Goal: Submit feedback/report problem: Submit feedback/report problem

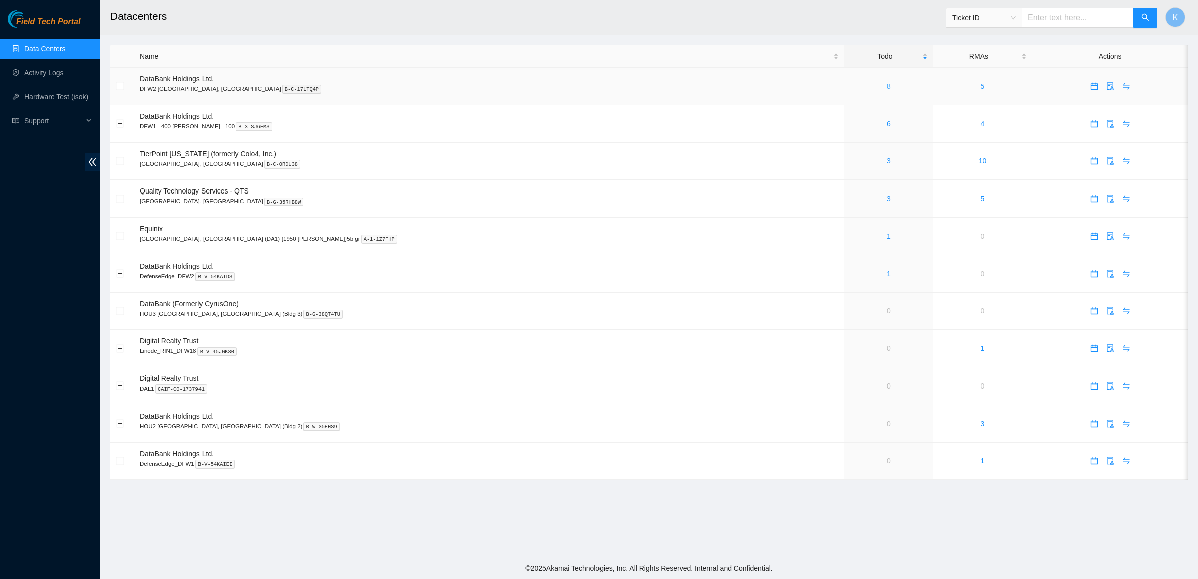
click at [887, 86] on link "8" at bounding box center [889, 86] width 4 height 8
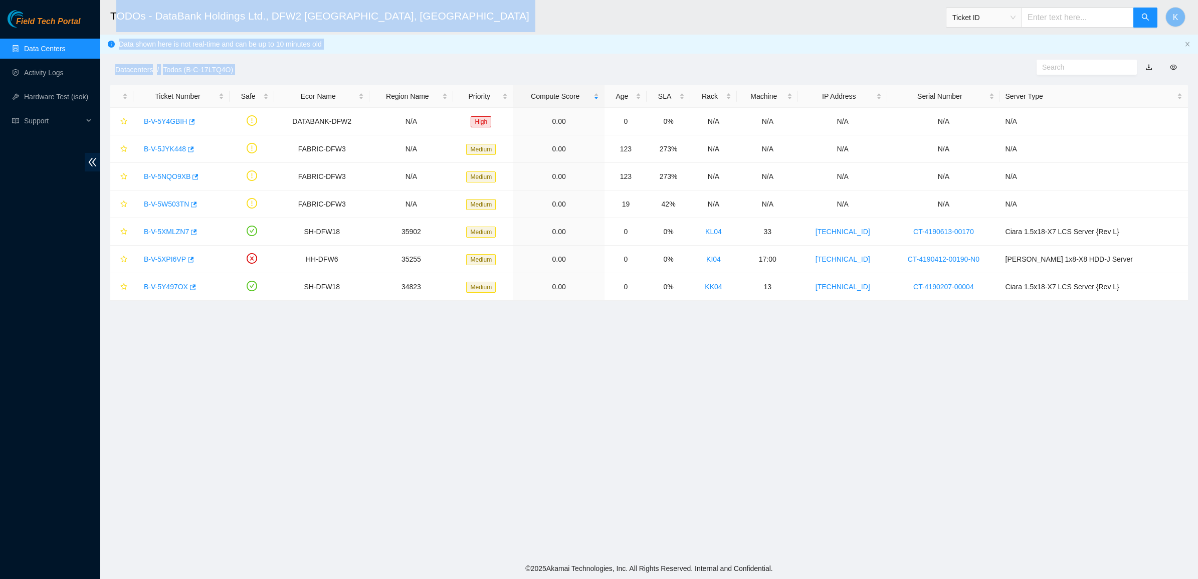
drag, startPoint x: 777, startPoint y: 358, endPoint x: 113, endPoint y: 8, distance: 750.8
click at [113, 8] on main "TODOs - DataBank Holdings Ltd., DFW2 Richardson, TX Ticket ID K Data shown here…" at bounding box center [649, 279] width 1098 height 558
click at [113, 8] on h2 "TODOs - DataBank Holdings Ltd., DFW2 Richardson, TX" at bounding box center [522, 16] width 825 height 32
drag, startPoint x: 113, startPoint y: 8, endPoint x: 456, endPoint y: 329, distance: 470.3
click at [456, 329] on main "TODOs - DataBank Holdings Ltd., DFW2 Richardson, TX Ticket ID K Data shown here…" at bounding box center [649, 279] width 1098 height 558
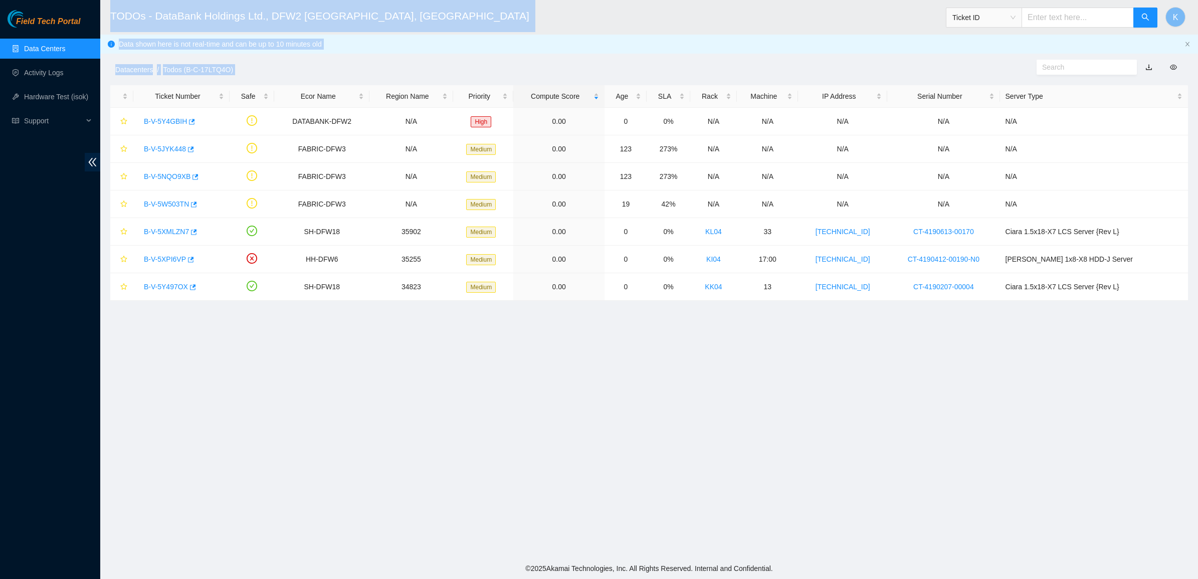
click at [456, 329] on main "TODOs - DataBank Holdings Ltd., DFW2 Richardson, TX Ticket ID K Data shown here…" at bounding box center [649, 279] width 1098 height 558
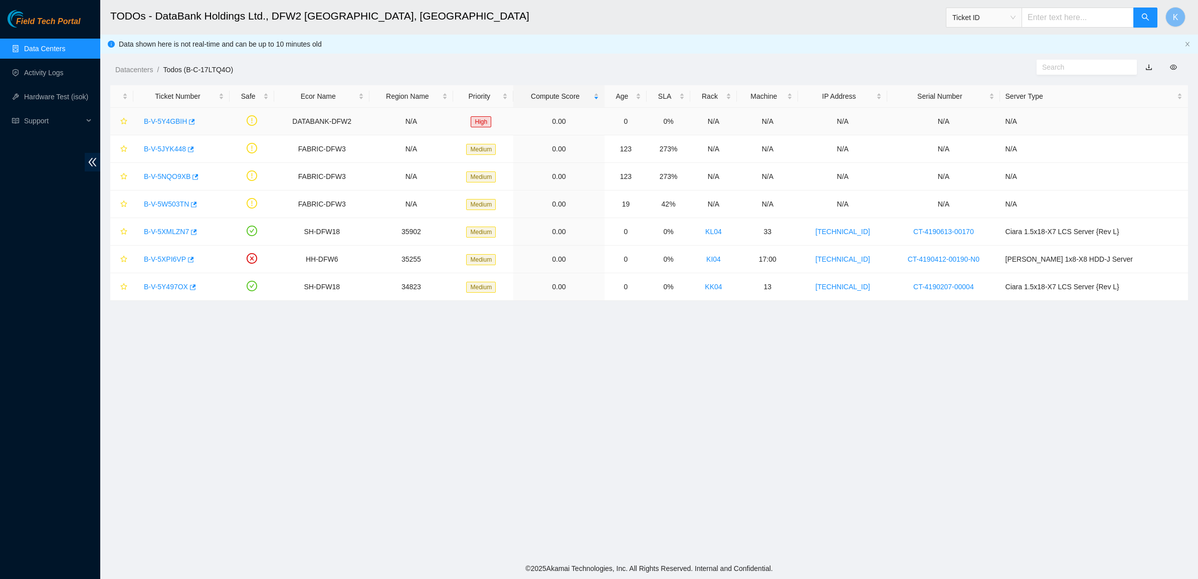
click at [166, 121] on link "B-V-5Y4GBIH" at bounding box center [165, 121] width 43 height 8
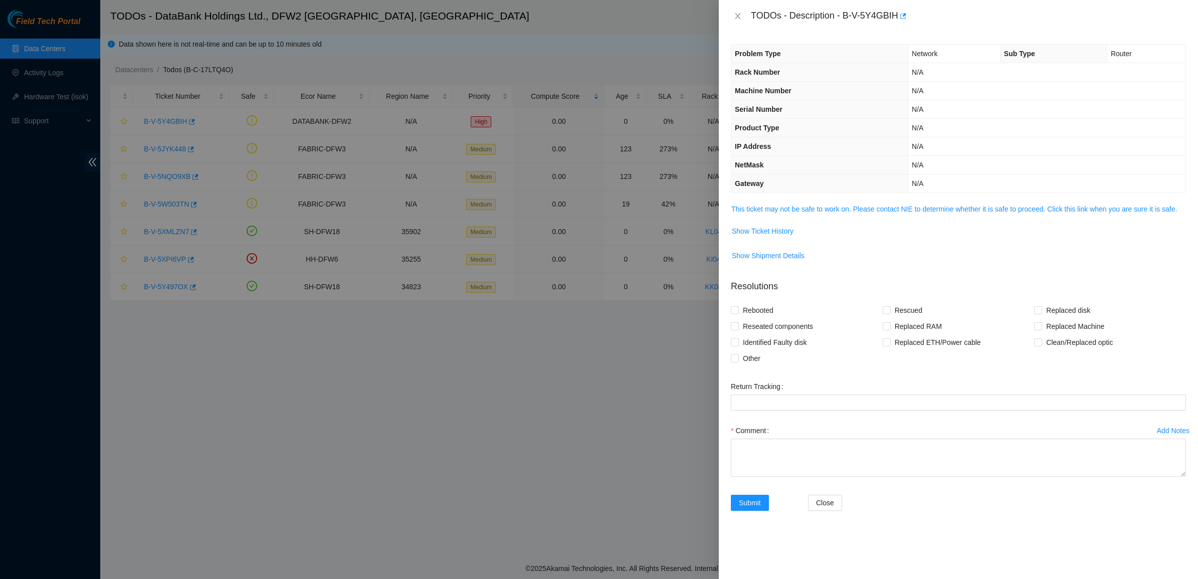
click at [778, 218] on td "This ticket may not be safe to work on. Please contact NIE to determine whether…" at bounding box center [958, 213] width 455 height 20
click at [790, 212] on link "This ticket may not be safe to work on. Please contact NIE to determine whether…" at bounding box center [954, 209] width 446 height 8
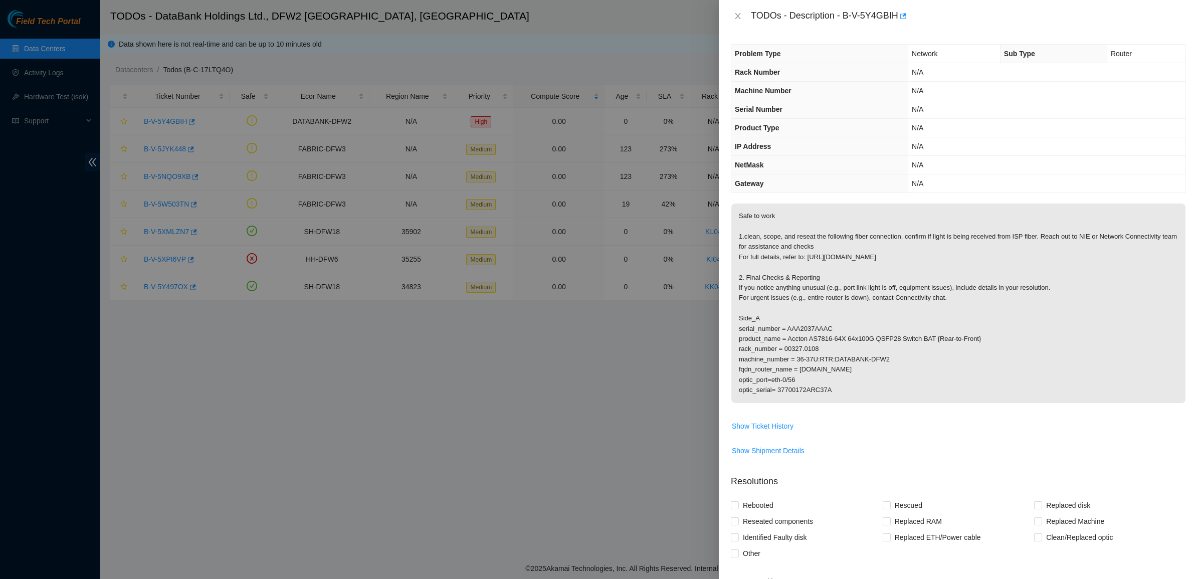
drag, startPoint x: 776, startPoint y: 267, endPoint x: 883, endPoint y: 375, distance: 152.1
click at [883, 375] on p "Safe to work 1.clean, scope, and reseat the following fiber connection, confirm…" at bounding box center [958, 304] width 454 height 200
click at [893, 304] on p "Safe to work 1.clean, scope, and reseat the following fiber connection, confirm…" at bounding box center [958, 304] width 454 height 200
drag, startPoint x: 767, startPoint y: 378, endPoint x: 830, endPoint y: 390, distance: 63.7
click at [830, 390] on p "Safe to work 1.clean, scope, and reseat the following fiber connection, confirm…" at bounding box center [958, 304] width 454 height 200
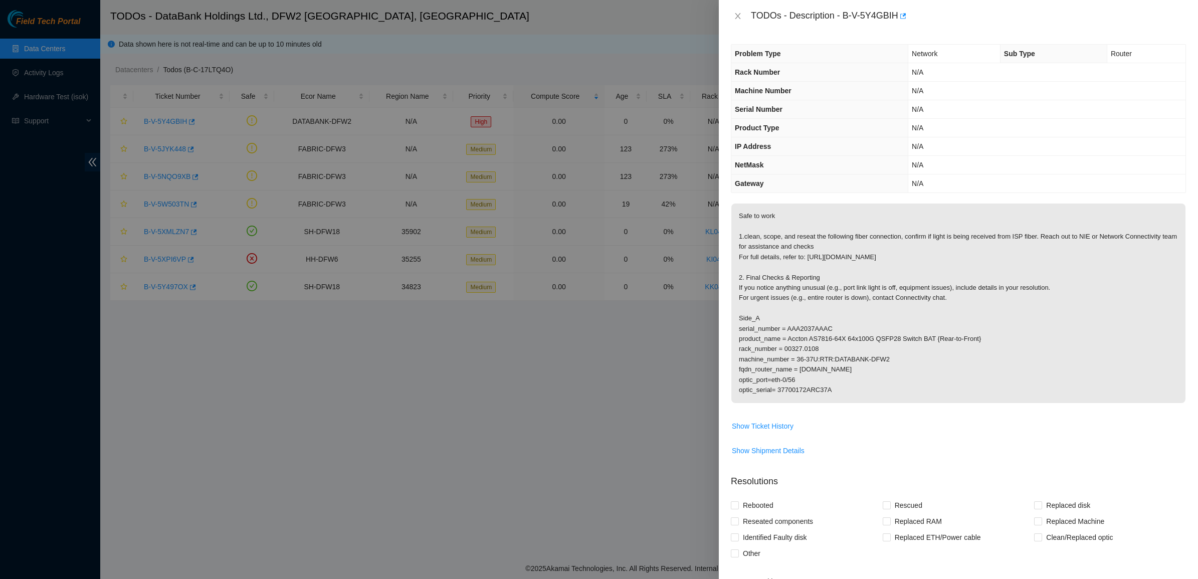
click at [833, 390] on p "Safe to work 1.clean, scope, and reseat the following fiber connection, confirm…" at bounding box center [958, 304] width 454 height 200
drag, startPoint x: 818, startPoint y: 359, endPoint x: 783, endPoint y: 324, distance: 49.3
click at [785, 326] on p "Safe to work 1.clean, scope, and reseat the following fiber connection, confirm…" at bounding box center [958, 304] width 454 height 200
click at [783, 323] on p "Safe to work 1.clean, scope, and reseat the following fiber connection, confirm…" at bounding box center [958, 304] width 454 height 200
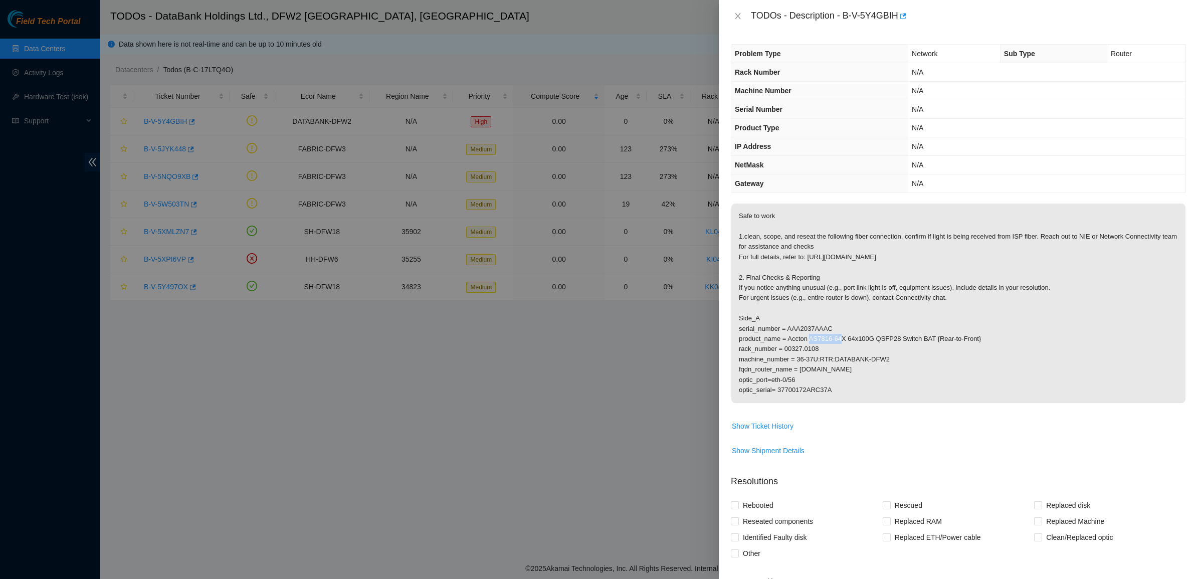
click at [783, 323] on p "Safe to work 1.clean, scope, and reseat the following fiber connection, confirm…" at bounding box center [958, 304] width 454 height 200
click at [797, 332] on p "Safe to work 1.clean, scope, and reseat the following fiber connection, confirm…" at bounding box center [958, 304] width 454 height 200
click at [798, 333] on p "Safe to work 1.clean, scope, and reseat the following fiber connection, confirm…" at bounding box center [958, 304] width 454 height 200
click at [815, 347] on p "Safe to work 1.clean, scope, and reseat the following fiber connection, confirm…" at bounding box center [958, 304] width 454 height 200
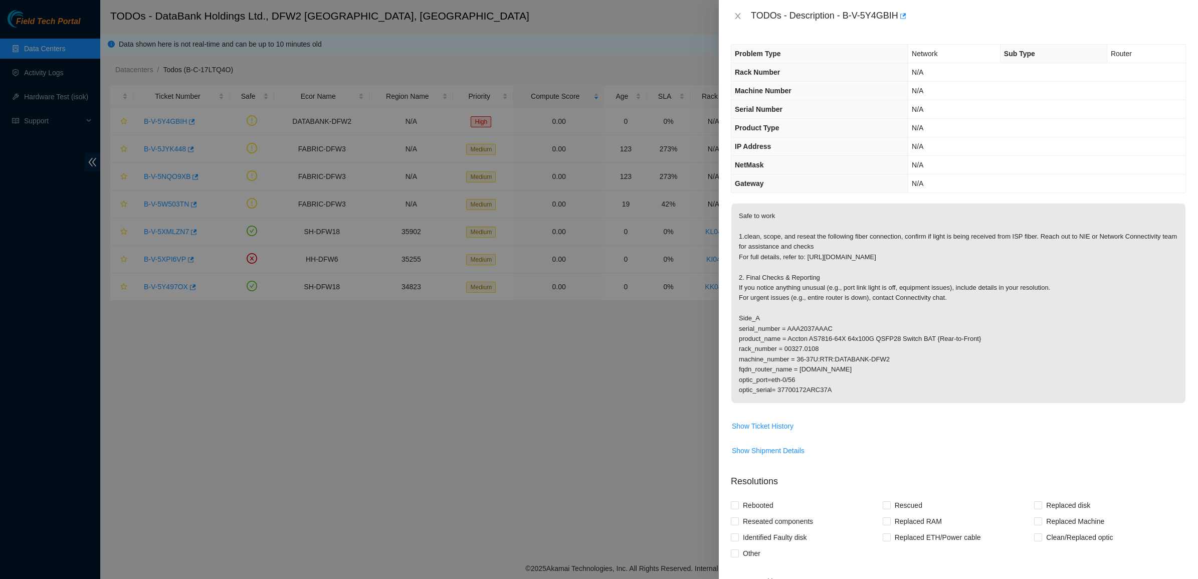
drag, startPoint x: 802, startPoint y: 355, endPoint x: 825, endPoint y: 379, distance: 33.0
click at [825, 379] on p "Safe to work 1.clean, scope, and reseat the following fiber connection, confirm…" at bounding box center [958, 304] width 454 height 200
drag, startPoint x: 825, startPoint y: 379, endPoint x: 814, endPoint y: 369, distance: 14.9
click at [815, 369] on p "Safe to work 1.clean, scope, and reseat the following fiber connection, confirm…" at bounding box center [958, 304] width 454 height 200
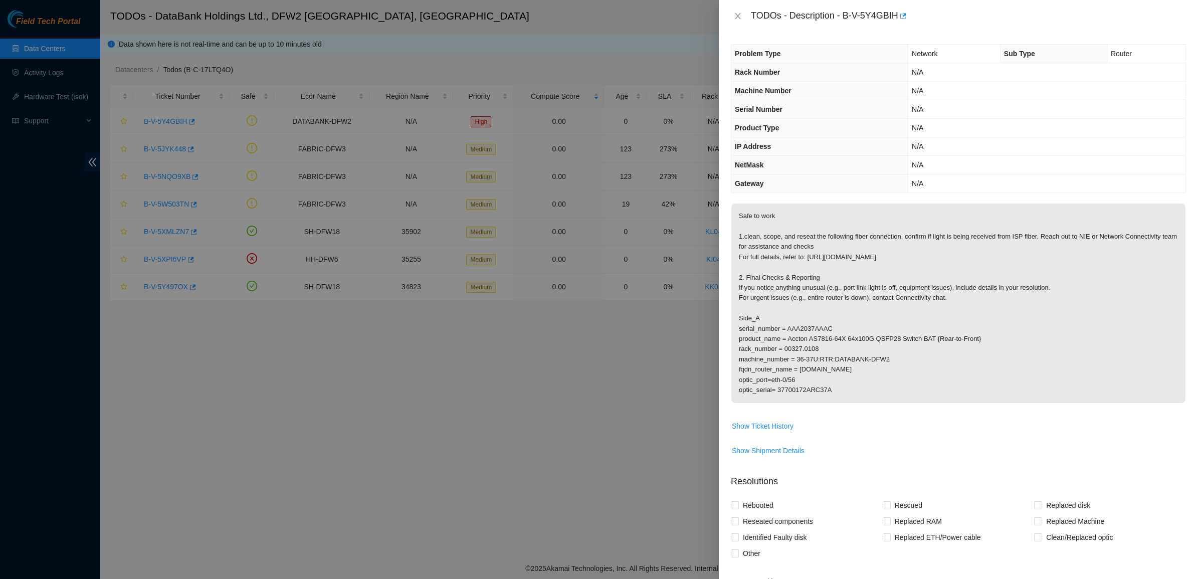
click at [814, 369] on p "Safe to work 1.clean, scope, and reseat the following fiber connection, confirm…" at bounding box center [958, 304] width 454 height 200
click at [772, 369] on p "Safe to work 1.clean, scope, and reseat the following fiber connection, confirm…" at bounding box center [958, 304] width 454 height 200
drag, startPoint x: 772, startPoint y: 369, endPoint x: 854, endPoint y: 394, distance: 85.3
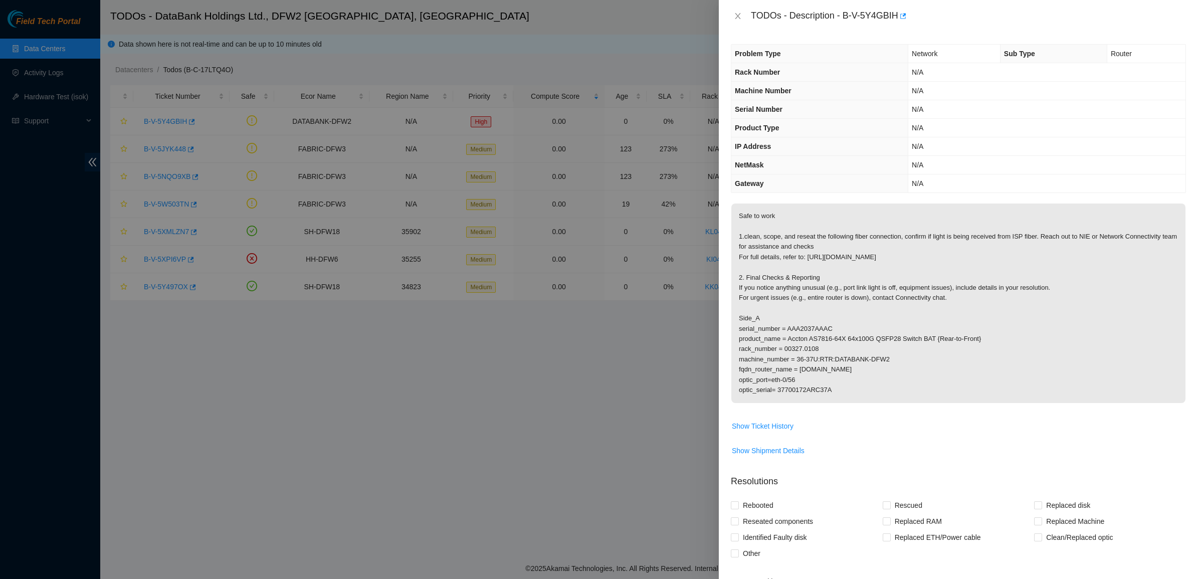
click at [854, 394] on p "Safe to work 1.clean, scope, and reseat the following fiber connection, confirm…" at bounding box center [958, 304] width 454 height 200
drag, startPoint x: 854, startPoint y: 394, endPoint x: 788, endPoint y: 339, distance: 85.1
click at [789, 340] on p "Safe to work 1.clean, scope, and reseat the following fiber connection, confirm…" at bounding box center [958, 304] width 454 height 200
click at [788, 339] on p "Safe to work 1.clean, scope, and reseat the following fiber connection, confirm…" at bounding box center [958, 304] width 454 height 200
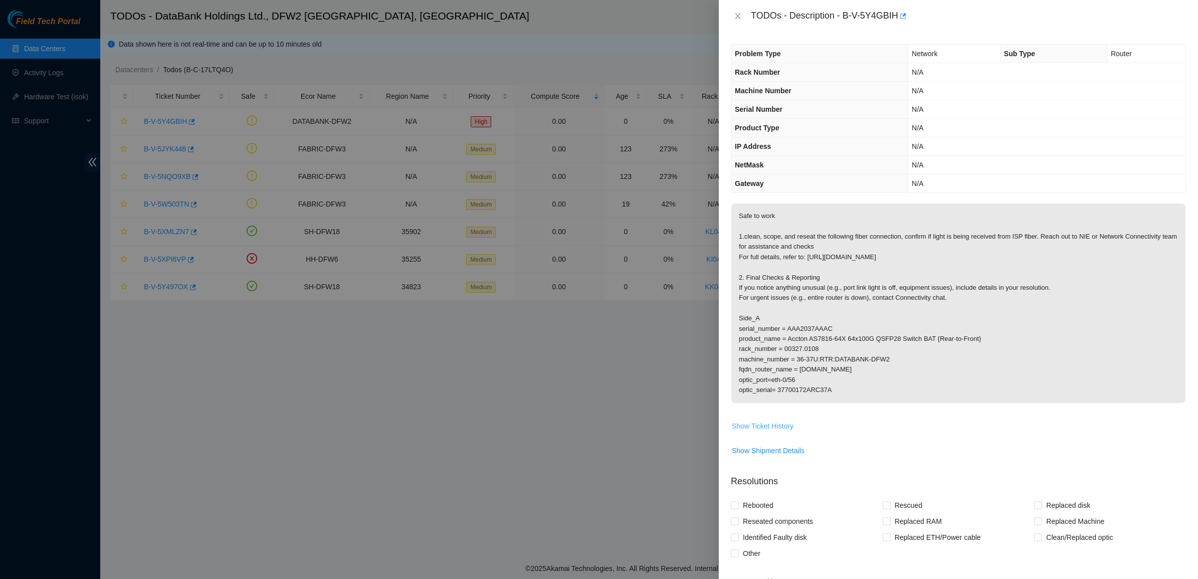
click at [787, 425] on span "Show Ticket History" at bounding box center [763, 426] width 62 height 11
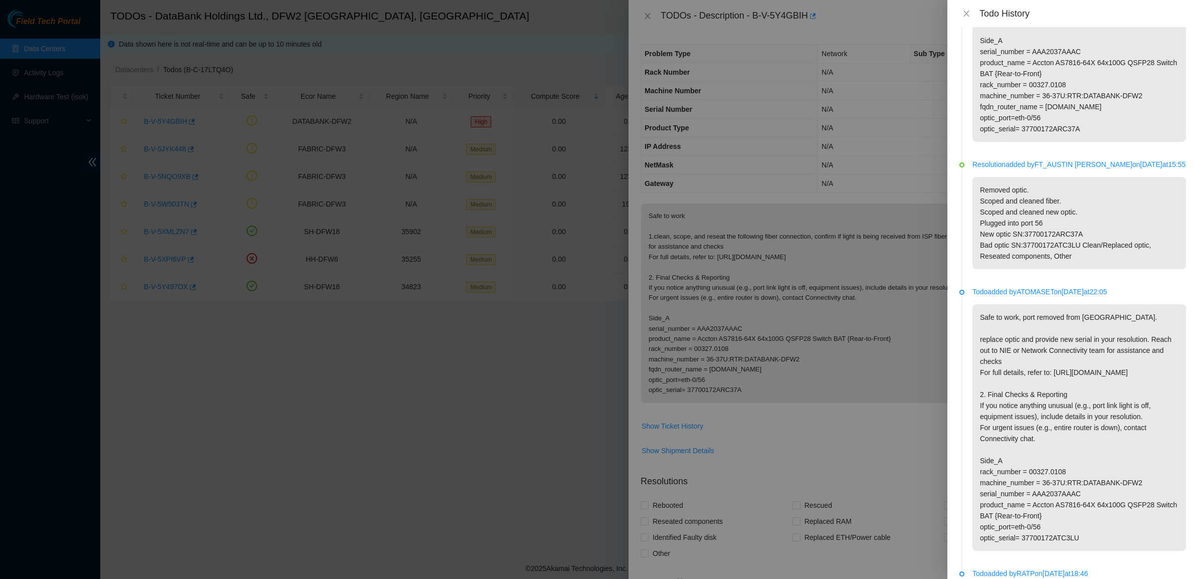
scroll to position [146, 0]
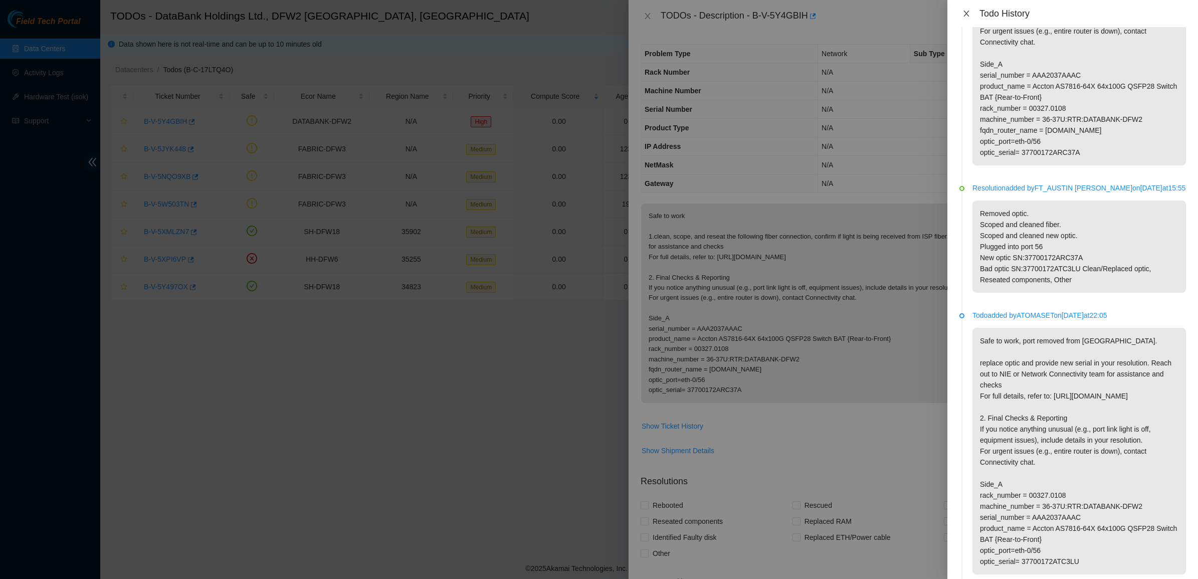
click at [973, 11] on button "Close" at bounding box center [966, 14] width 14 height 10
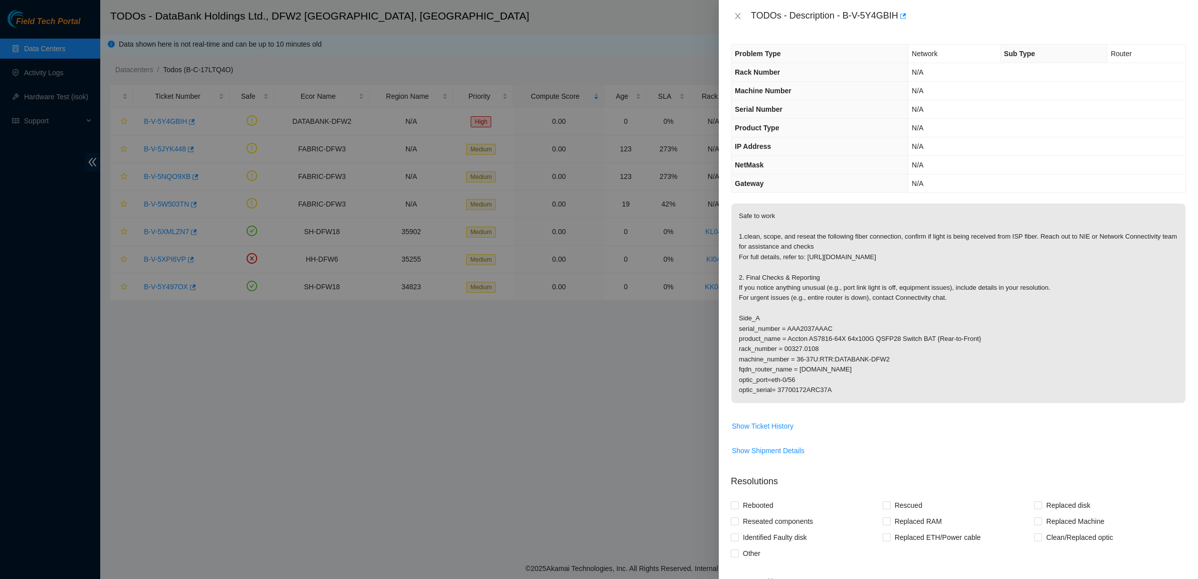
click at [820, 262] on p "Safe to work 1.clean, scope, and reseat the following fiber connection, confirm…" at bounding box center [958, 304] width 454 height 200
click at [785, 427] on span "Show Ticket History" at bounding box center [763, 426] width 62 height 11
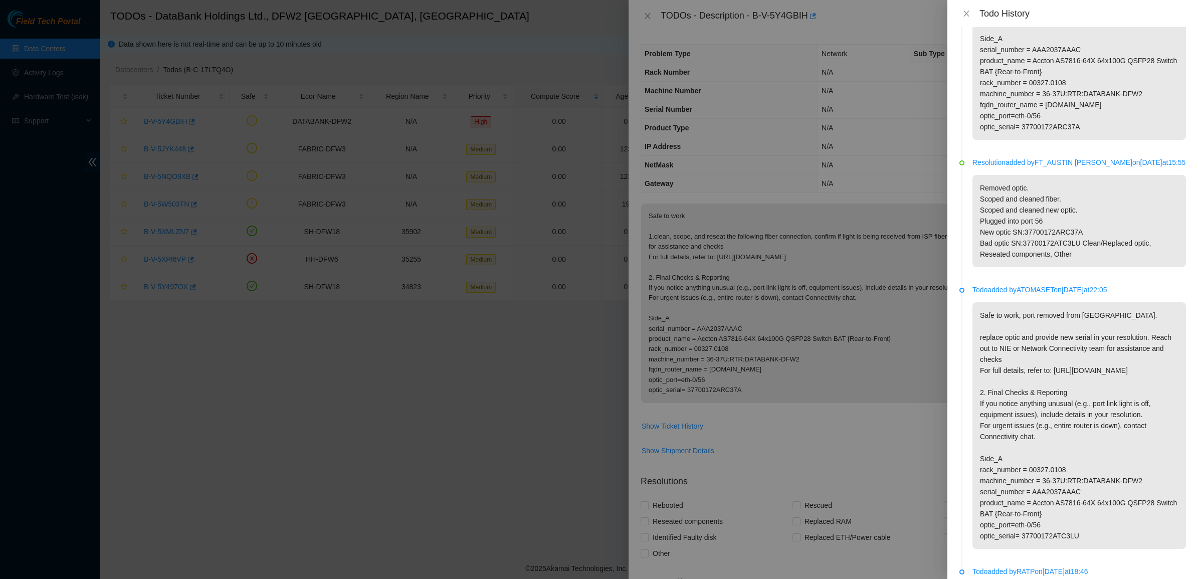
scroll to position [0, 0]
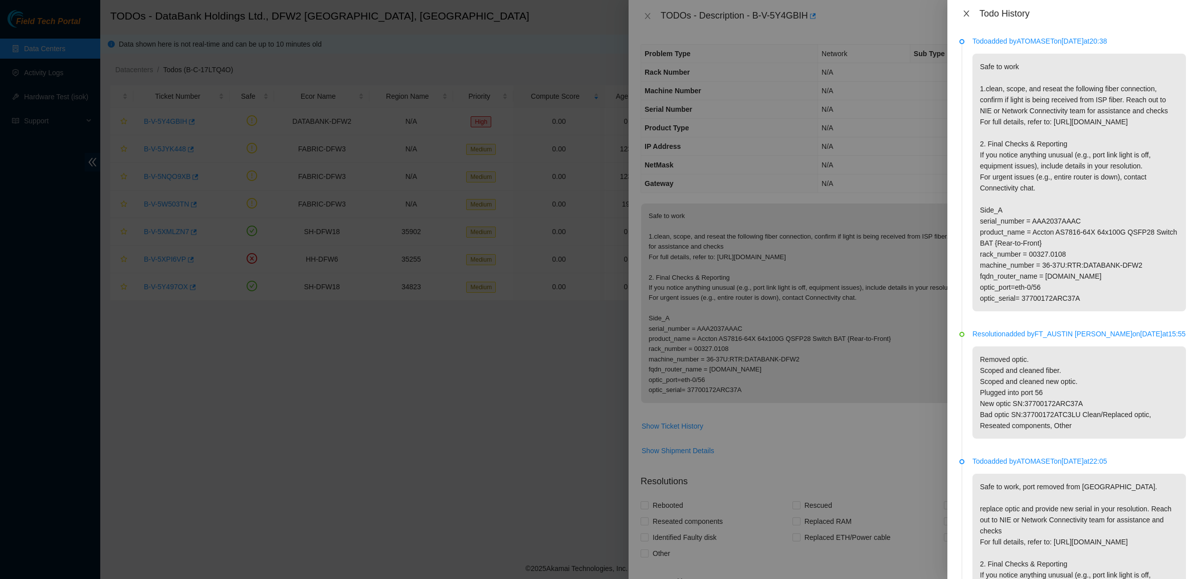
click at [966, 13] on icon "close" at bounding box center [967, 14] width 6 height 6
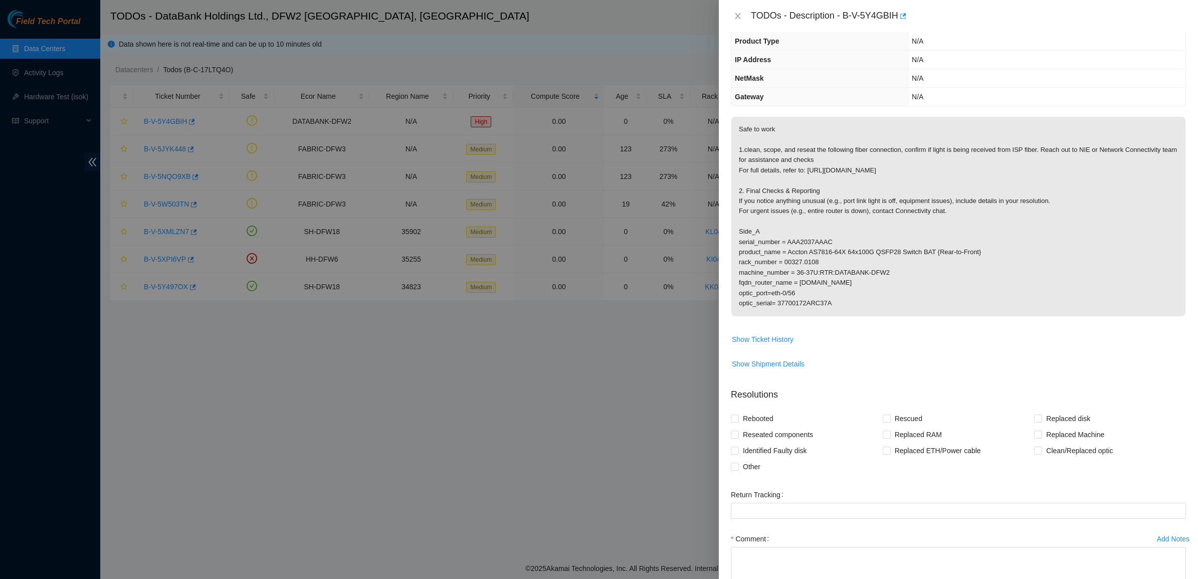
scroll to position [152, 0]
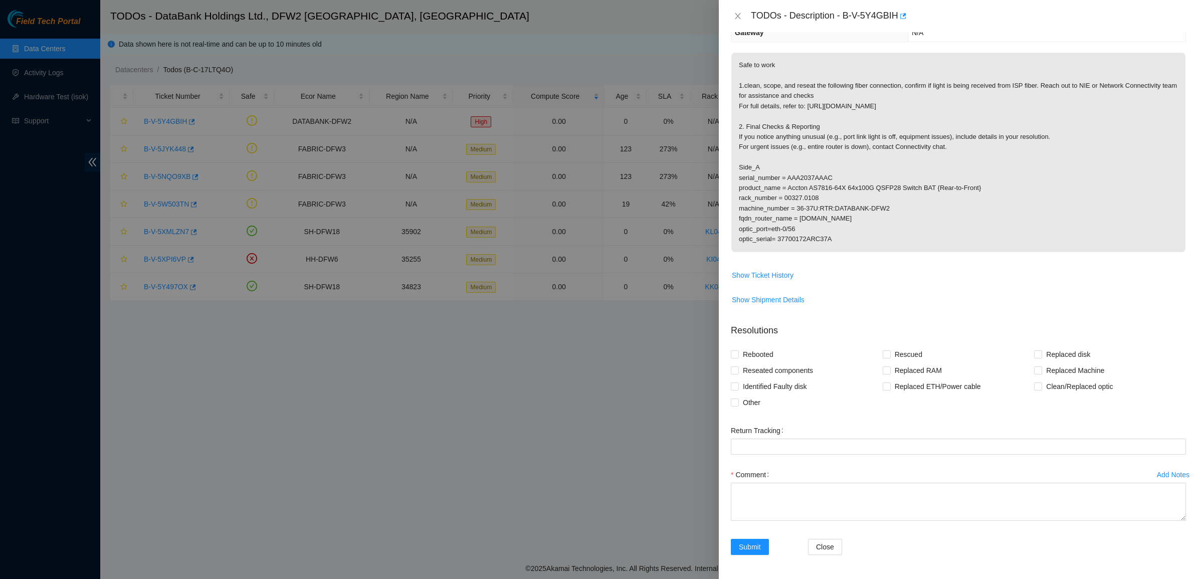
drag, startPoint x: 738, startPoint y: 405, endPoint x: 743, endPoint y: 413, distance: 9.2
click at [738, 404] on span at bounding box center [735, 403] width 8 height 8
click at [738, 404] on input "Other" at bounding box center [734, 402] width 7 height 7
checkbox input "true"
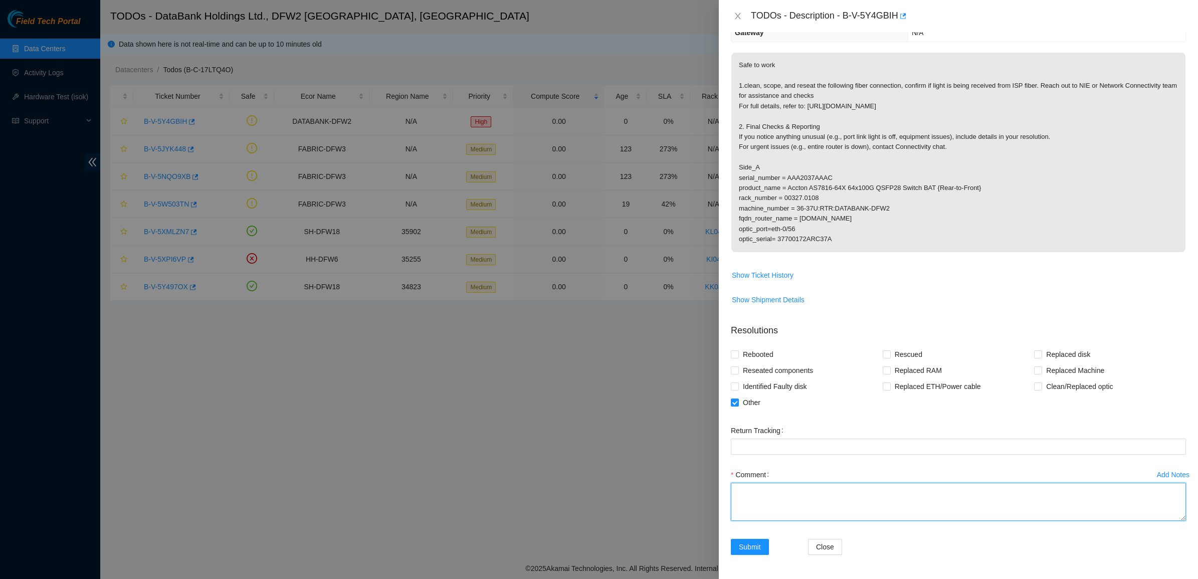
click at [773, 489] on textarea "Comment" at bounding box center [958, 502] width 455 height 38
type textarea "A"
paste textarea "Equinix"
paste textarea "Dallas, TX (DA1)"
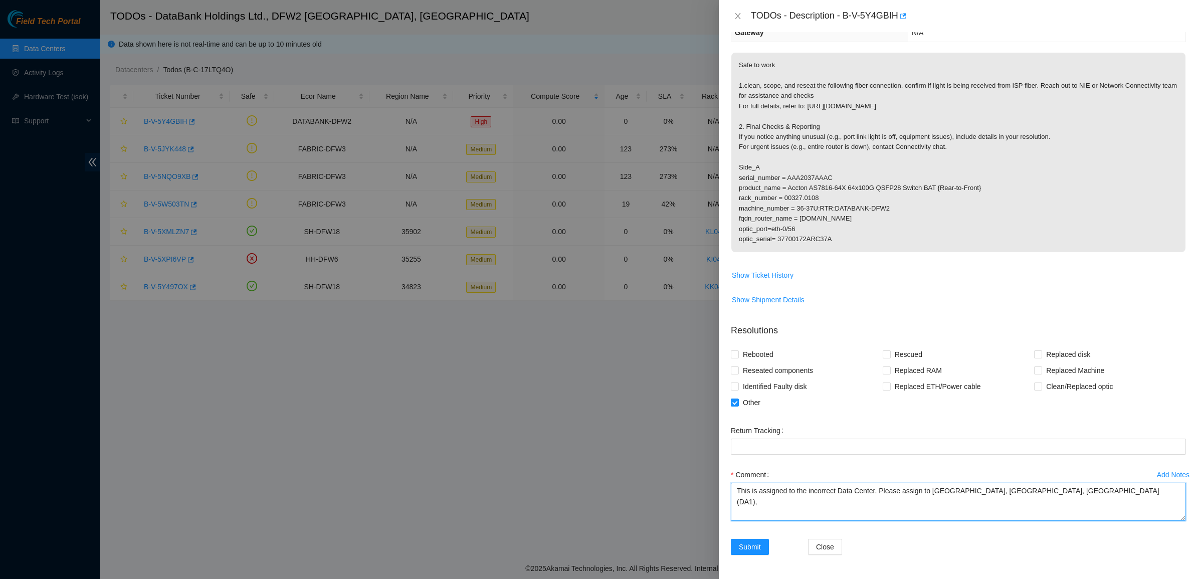
click at [1030, 483] on textarea "This is assigned to the incorrect Data Center. Please assign to Equinix, Dallas…" at bounding box center [958, 502] width 455 height 38
paste textarea "1-1Z7FHL"
type textarea "This is assigned to the incorrect Data Center. Please assign to Equinix, Dallas…"
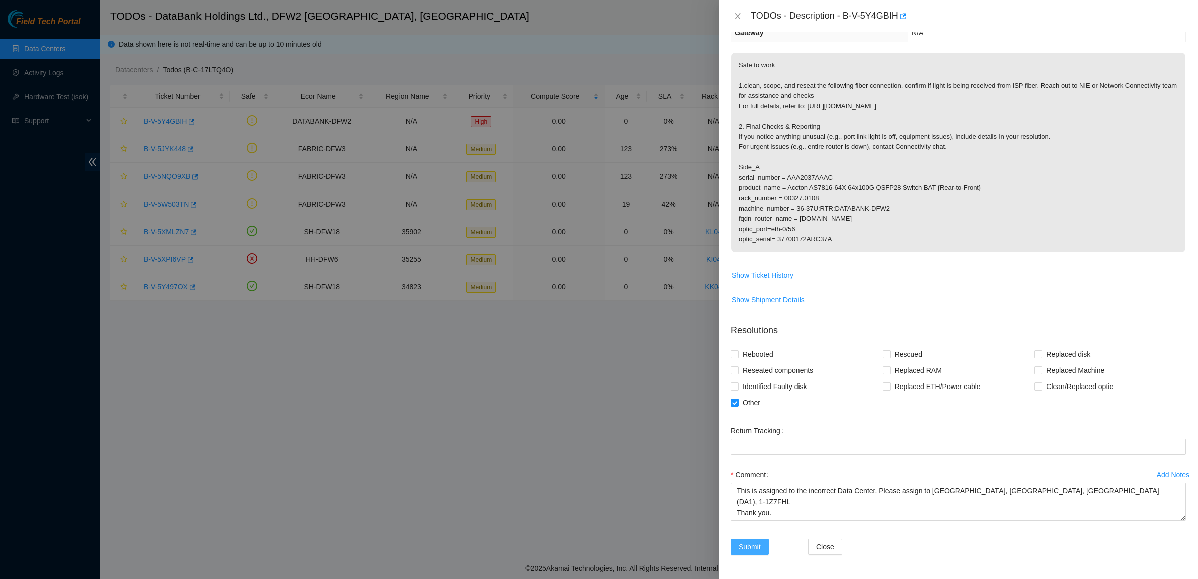
click at [750, 546] on span "Submit" at bounding box center [750, 546] width 22 height 11
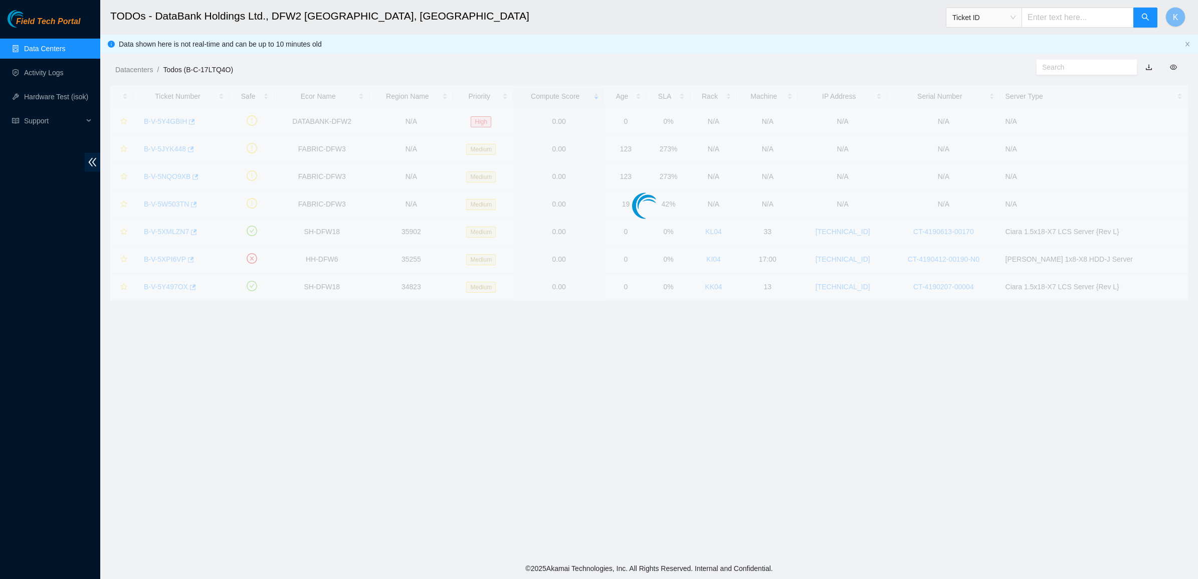
scroll to position [0, 0]
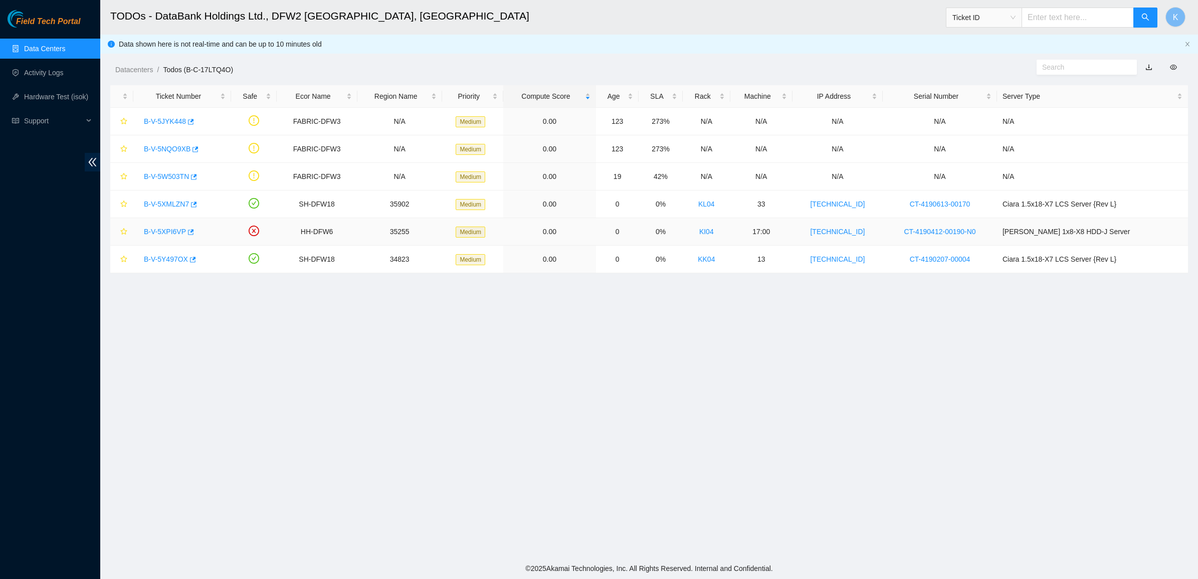
click at [161, 231] on link "B-V-5XPI6VP" at bounding box center [165, 232] width 42 height 8
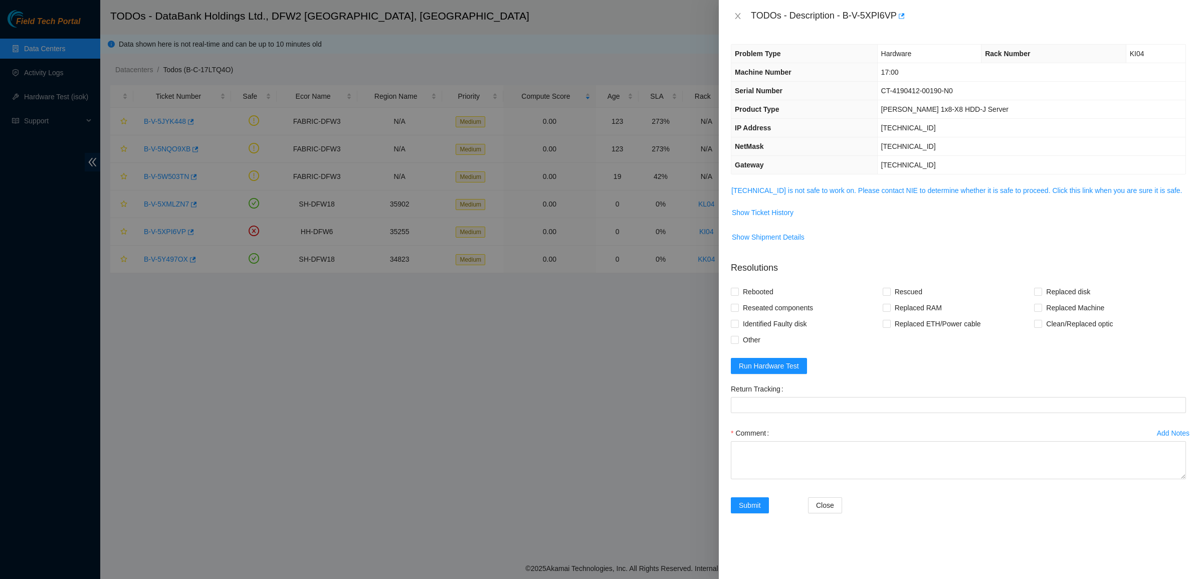
click at [765, 225] on td "Show Ticket History" at bounding box center [958, 216] width 455 height 25
click at [776, 199] on td "23.32.18.185 is not safe to work on. Please contact NIE to determine whether it…" at bounding box center [958, 194] width 455 height 20
click at [778, 196] on span "23.32.18.185 is not safe to work on. Please contact NIE to determine whether it…" at bounding box center [958, 190] width 454 height 11
click at [781, 194] on link "23.32.18.185 is not safe to work on. Please contact NIE to determine whether it…" at bounding box center [956, 190] width 451 height 8
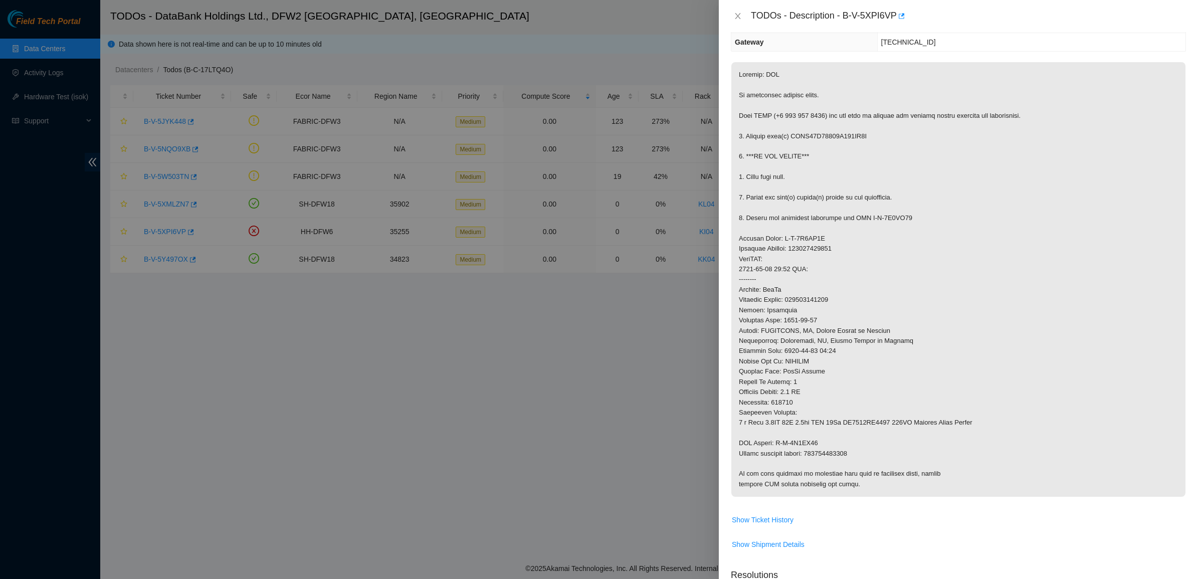
scroll to position [125, 0]
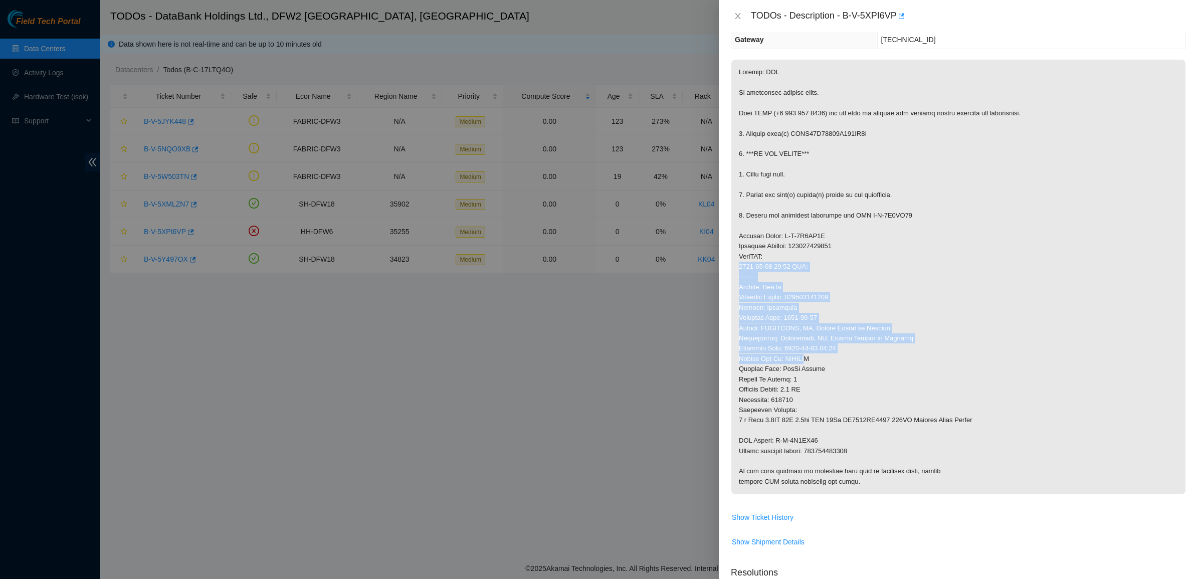
drag, startPoint x: 778, startPoint y: 256, endPoint x: 821, endPoint y: 385, distance: 135.9
click at [817, 381] on p at bounding box center [958, 277] width 454 height 435
click at [821, 385] on p at bounding box center [958, 277] width 454 height 435
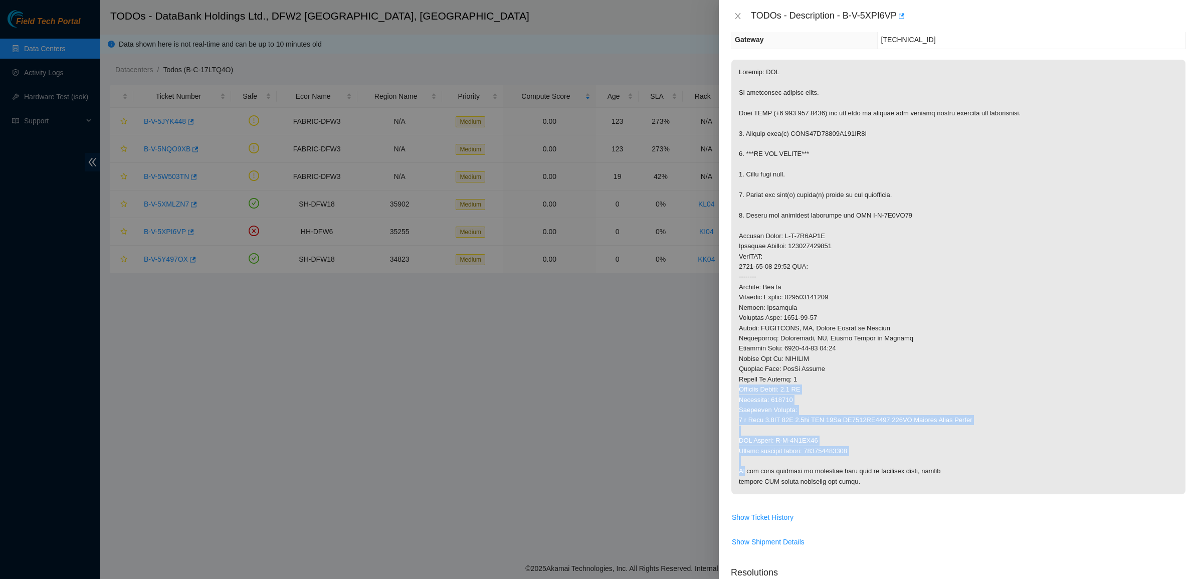
click at [861, 459] on p at bounding box center [958, 277] width 454 height 435
click at [731, 17] on button "Close" at bounding box center [738, 17] width 14 height 10
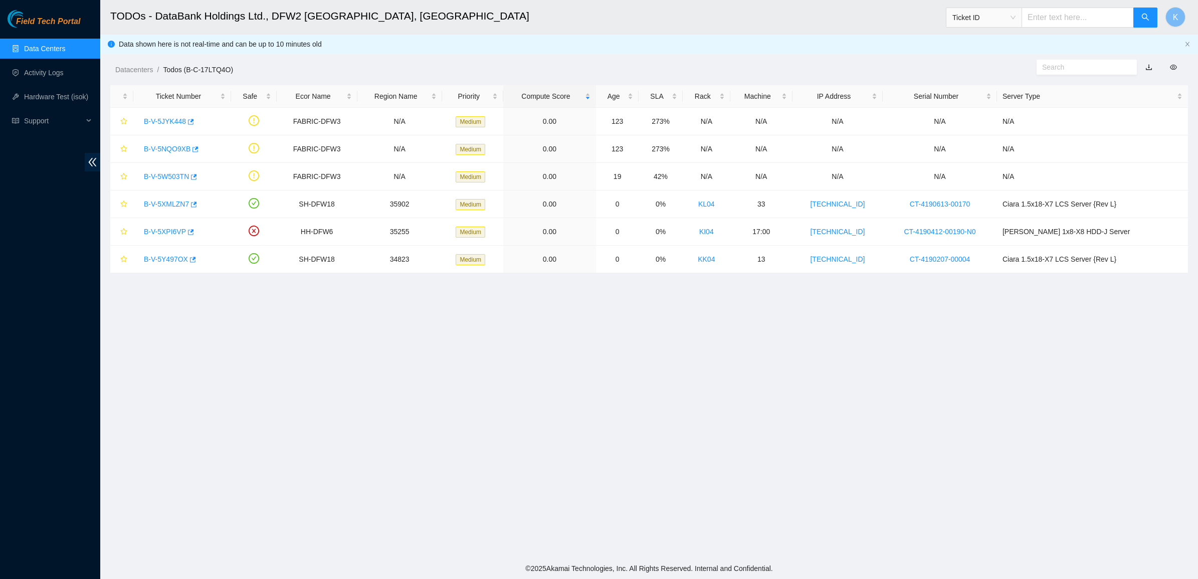
scroll to position [0, 0]
click at [164, 171] on div "B-V-5W503TN" at bounding box center [182, 176] width 87 height 16
click at [177, 179] on link "B-V-5W503TN" at bounding box center [166, 176] width 45 height 8
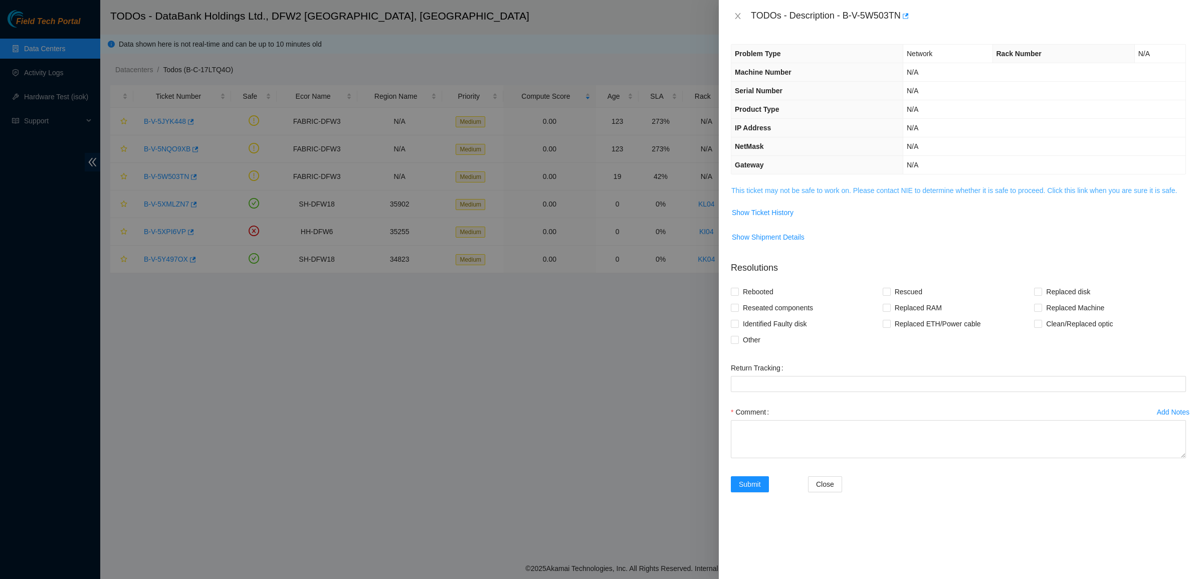
click at [790, 193] on link "This ticket may not be safe to work on. Please contact NIE to determine whether…" at bounding box center [954, 190] width 446 height 8
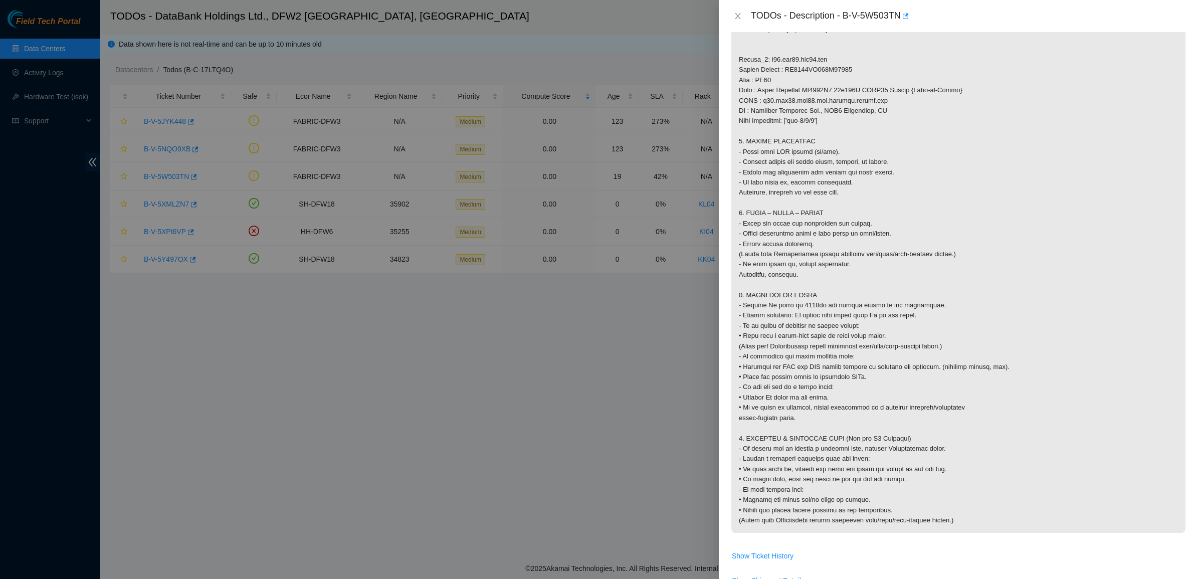
scroll to position [689, 0]
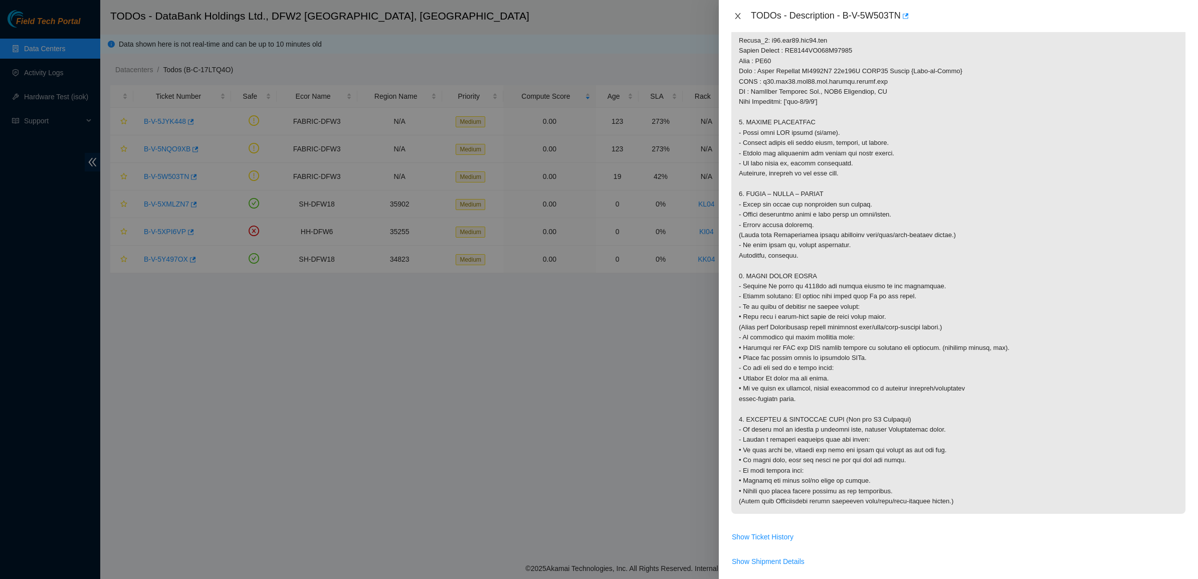
click at [737, 16] on icon "close" at bounding box center [738, 16] width 8 height 8
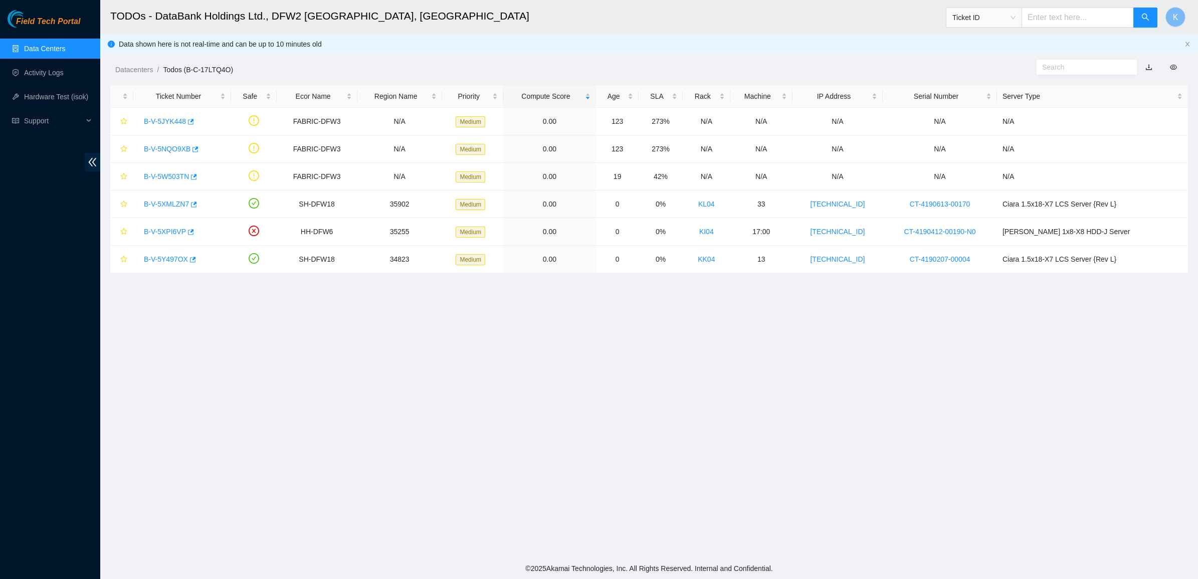
scroll to position [0, 0]
click at [54, 46] on link "Data Centers" at bounding box center [44, 49] width 41 height 8
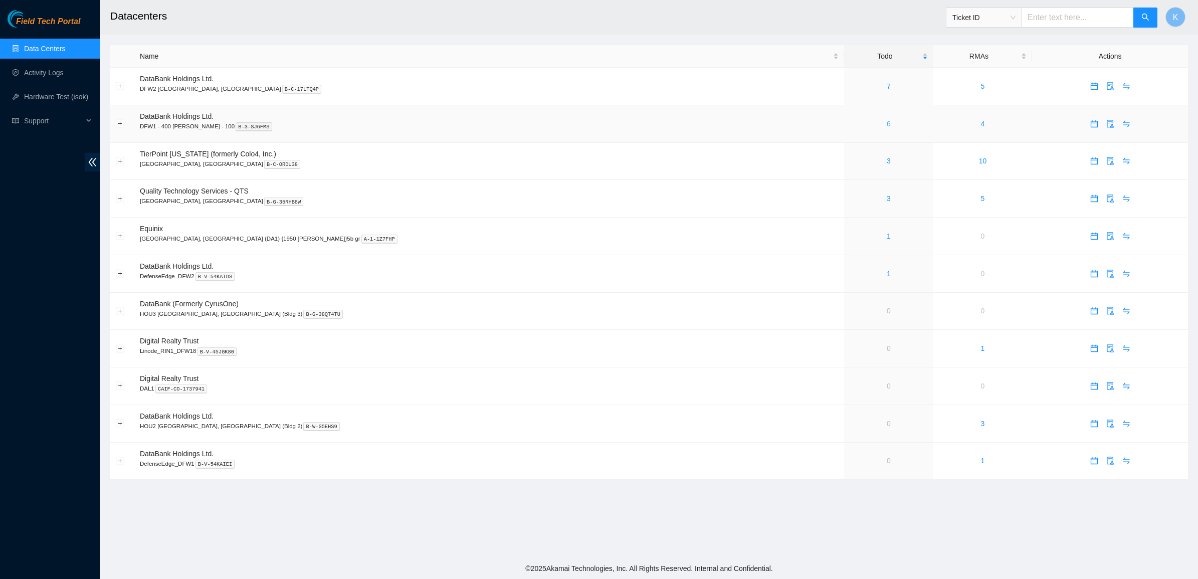
click at [887, 124] on link "6" at bounding box center [889, 124] width 4 height 8
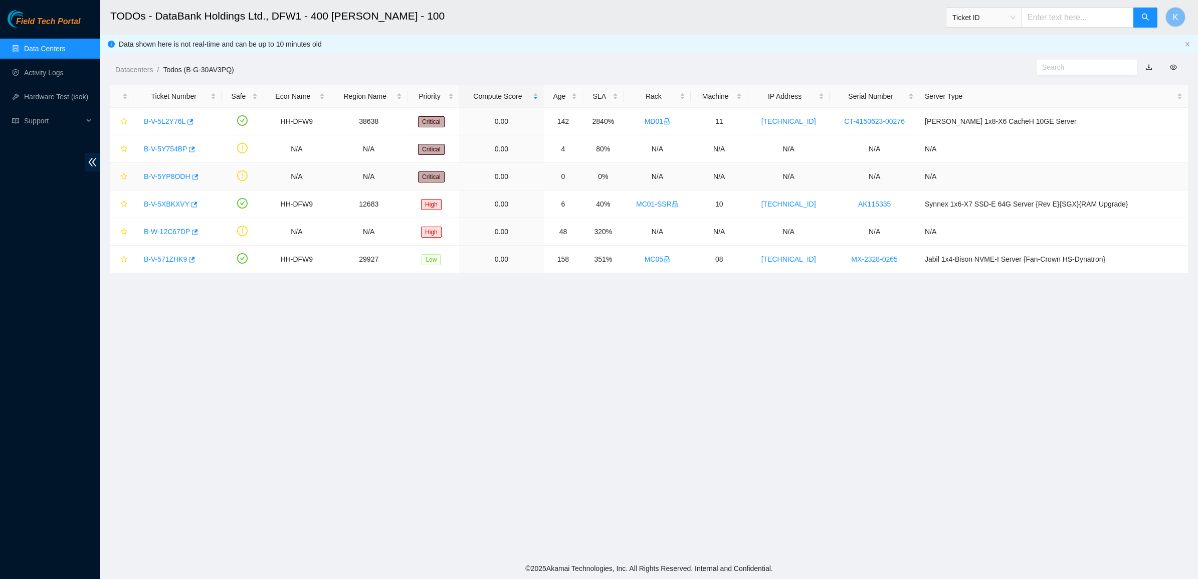
click at [162, 177] on link "B-V-5YP8ODH" at bounding box center [167, 176] width 47 height 8
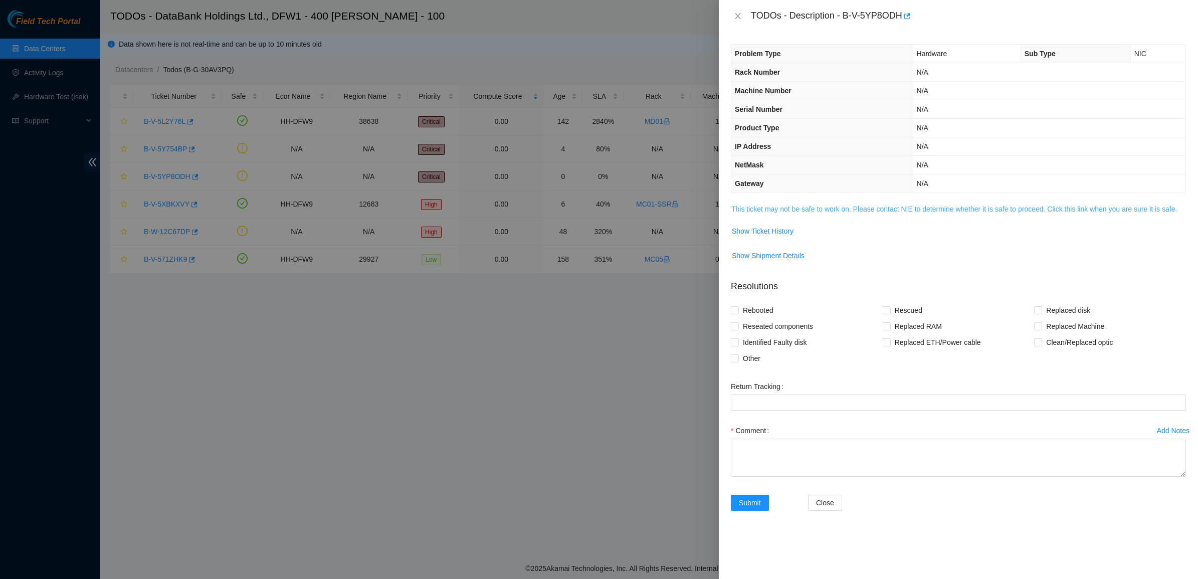
click at [758, 209] on link "This ticket may not be safe to work on. Please contact NIE to determine whether…" at bounding box center [954, 209] width 446 height 8
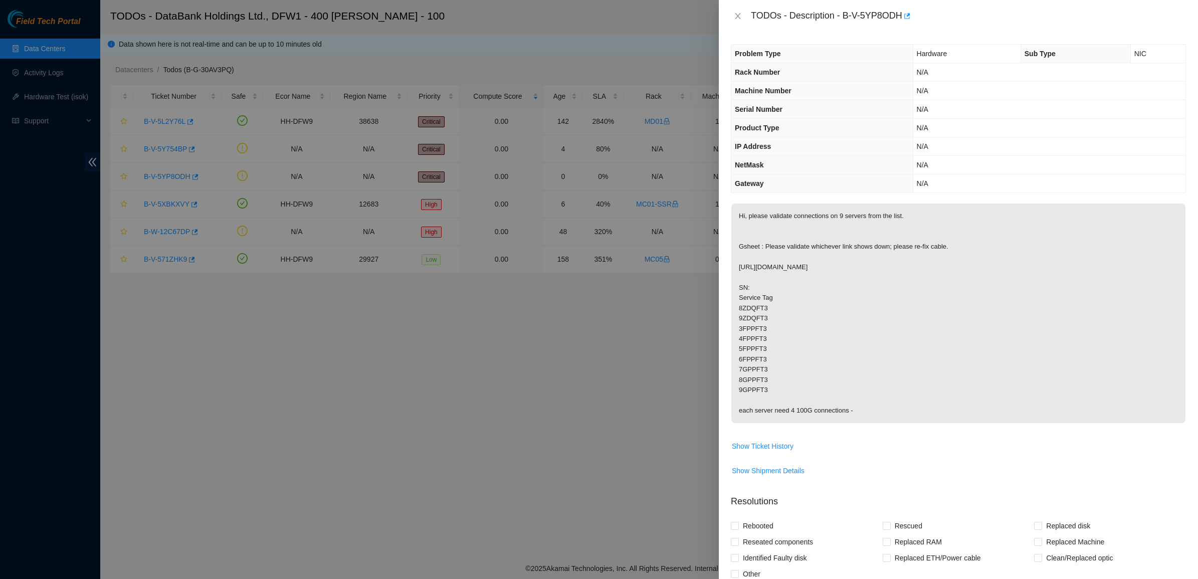
drag, startPoint x: 798, startPoint y: 277, endPoint x: 841, endPoint y: 430, distance: 158.5
click at [841, 430] on span "Hi, please validate connections on 9 servers from the list. Gsheet : Please val…" at bounding box center [958, 317] width 454 height 226
click at [865, 414] on p "Hi, please validate connections on 9 servers from the list. Gsheet : Please val…" at bounding box center [958, 314] width 454 height 220
drag, startPoint x: 842, startPoint y: 321, endPoint x: 816, endPoint y: 215, distance: 109.9
click at [816, 215] on p "Hi, please validate connections on 9 servers from the list. Gsheet : Please val…" at bounding box center [958, 314] width 454 height 220
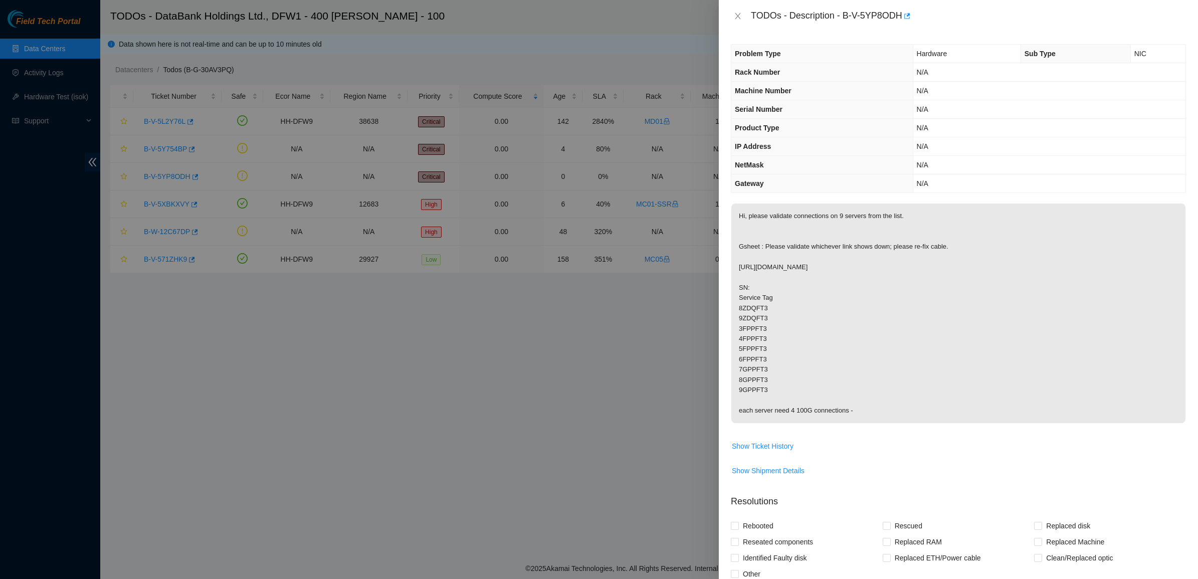
click at [816, 215] on p "Hi, please validate connections on 9 servers from the list. Gsheet : Please val…" at bounding box center [958, 314] width 454 height 220
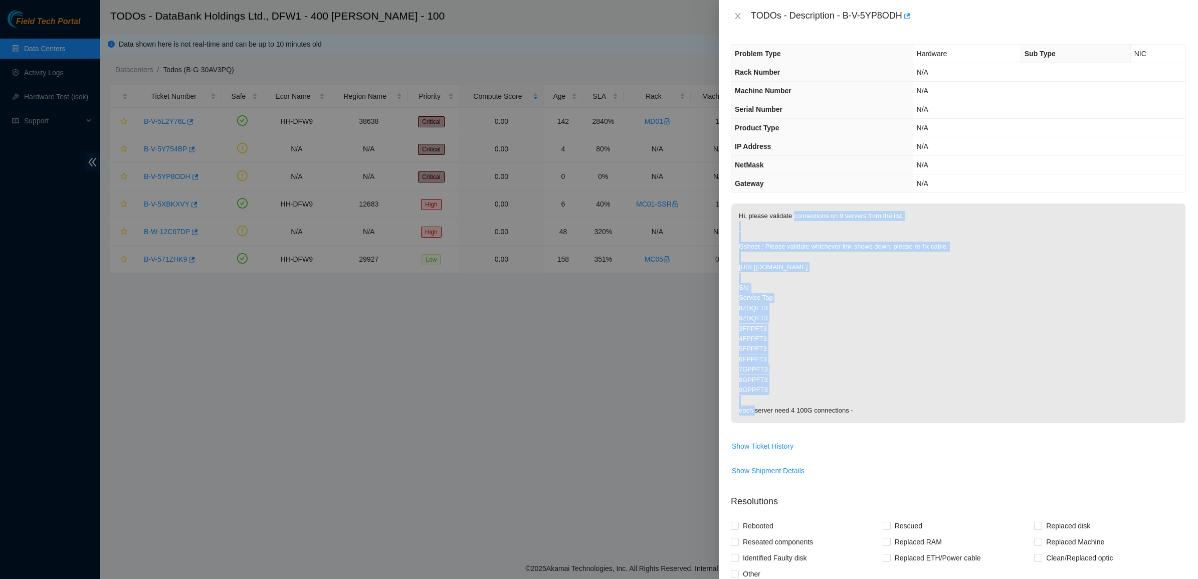
drag, startPoint x: 816, startPoint y: 215, endPoint x: 840, endPoint y: 284, distance: 73.6
click at [840, 284] on p "Hi, please validate connections on 9 servers from the list. Gsheet : Please val…" at bounding box center [958, 314] width 454 height 220
drag, startPoint x: 840, startPoint y: 284, endPoint x: 764, endPoint y: 215, distance: 102.5
click at [767, 218] on p "Hi, please validate connections on 9 servers from the list. Gsheet : Please val…" at bounding box center [958, 314] width 454 height 220
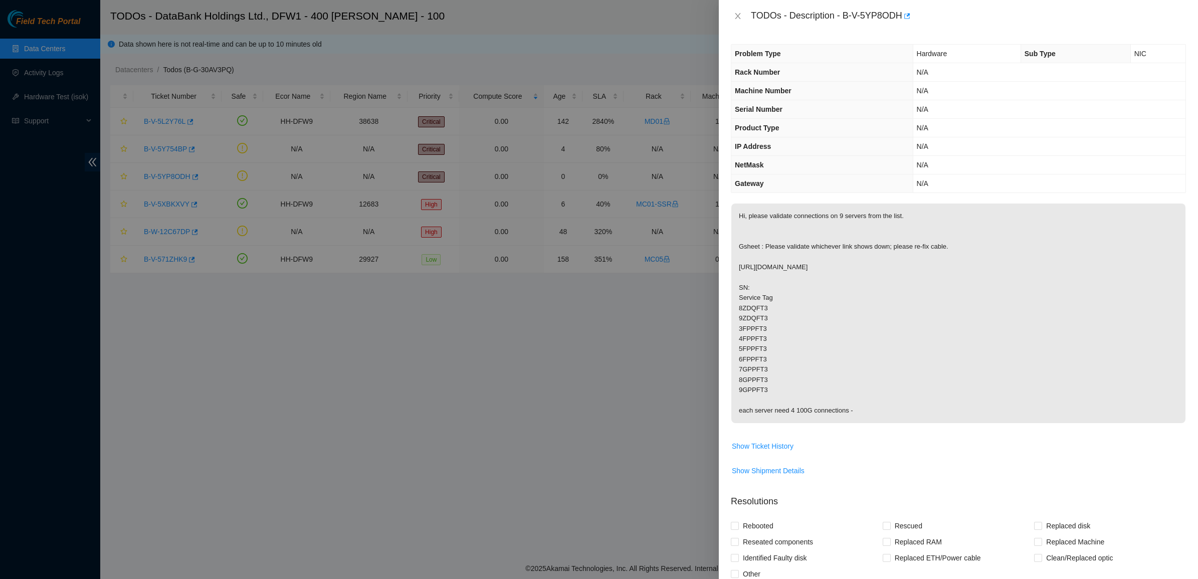
click at [764, 215] on p "Hi, please validate connections on 9 servers from the list. Gsheet : Please val…" at bounding box center [958, 314] width 454 height 220
click at [820, 215] on p "Hi, please validate connections on 9 servers from the list. Gsheet : Please val…" at bounding box center [958, 314] width 454 height 220
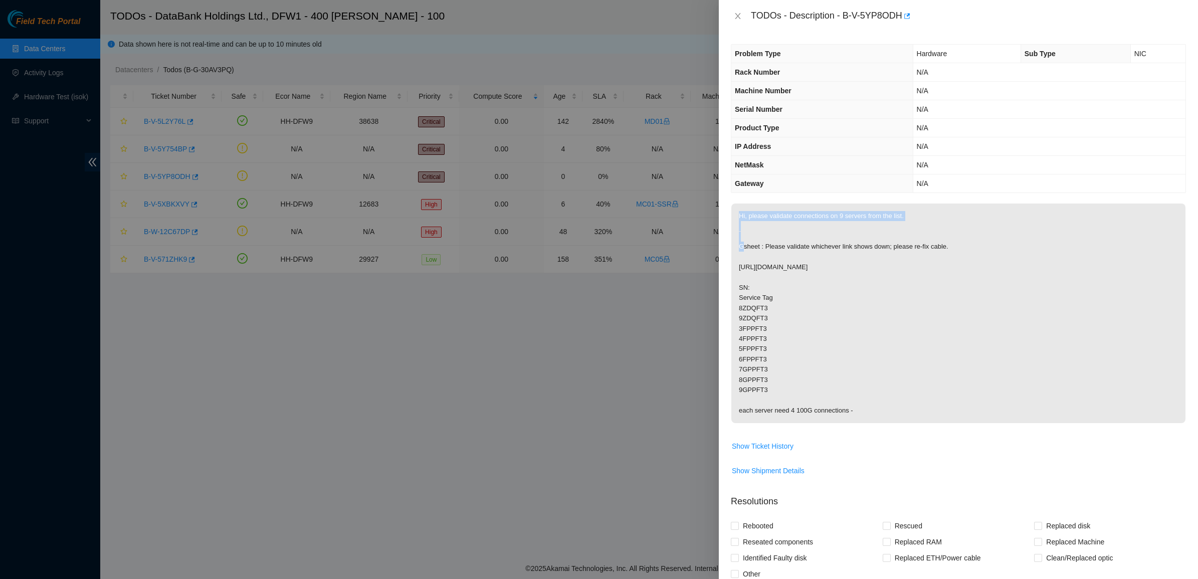
click at [820, 215] on p "Hi, please validate connections on 9 servers from the list. Gsheet : Please val…" at bounding box center [958, 314] width 454 height 220
click at [836, 242] on p "Hi, please validate connections on 9 servers from the list. Gsheet : Please val…" at bounding box center [958, 314] width 454 height 220
drag, startPoint x: 804, startPoint y: 321, endPoint x: 842, endPoint y: 406, distance: 93.1
click at [842, 406] on p "Hi, please validate connections on 9 servers from the list. Gsheet : Please val…" at bounding box center [958, 314] width 454 height 220
click at [848, 415] on p "Hi, please validate connections on 9 servers from the list. Gsheet : Please val…" at bounding box center [958, 314] width 454 height 220
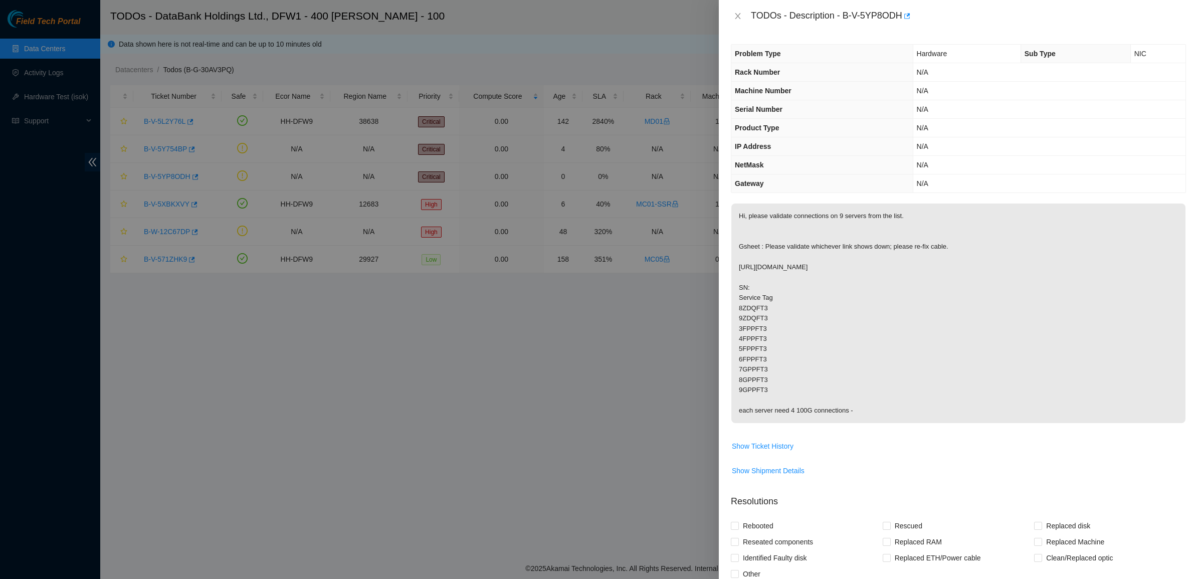
click at [861, 420] on p "Hi, please validate connections on 9 servers from the list. Gsheet : Please val…" at bounding box center [958, 314] width 454 height 220
drag, startPoint x: 861, startPoint y: 420, endPoint x: 856, endPoint y: 404, distance: 16.8
click at [861, 418] on p "Hi, please validate connections on 9 servers from the list. Gsheet : Please val…" at bounding box center [958, 314] width 454 height 220
drag, startPoint x: 856, startPoint y: 403, endPoint x: 808, endPoint y: 435, distance: 58.1
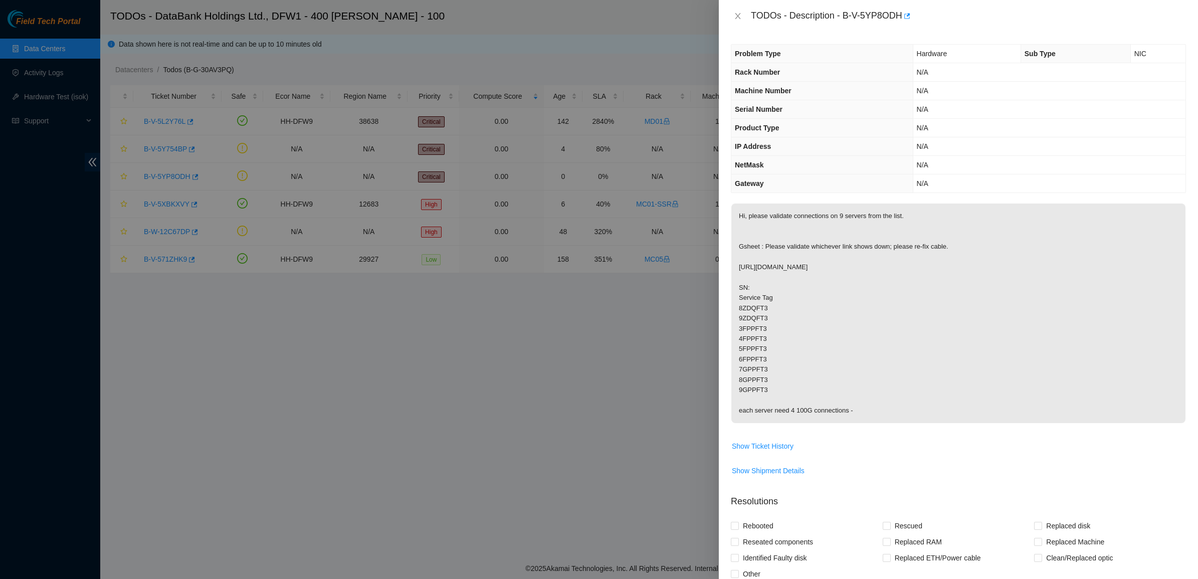
click at [856, 402] on p "Hi, please validate connections on 9 servers from the list. Gsheet : Please val…" at bounding box center [958, 314] width 454 height 220
click at [767, 447] on span "Show Ticket History" at bounding box center [763, 446] width 62 height 11
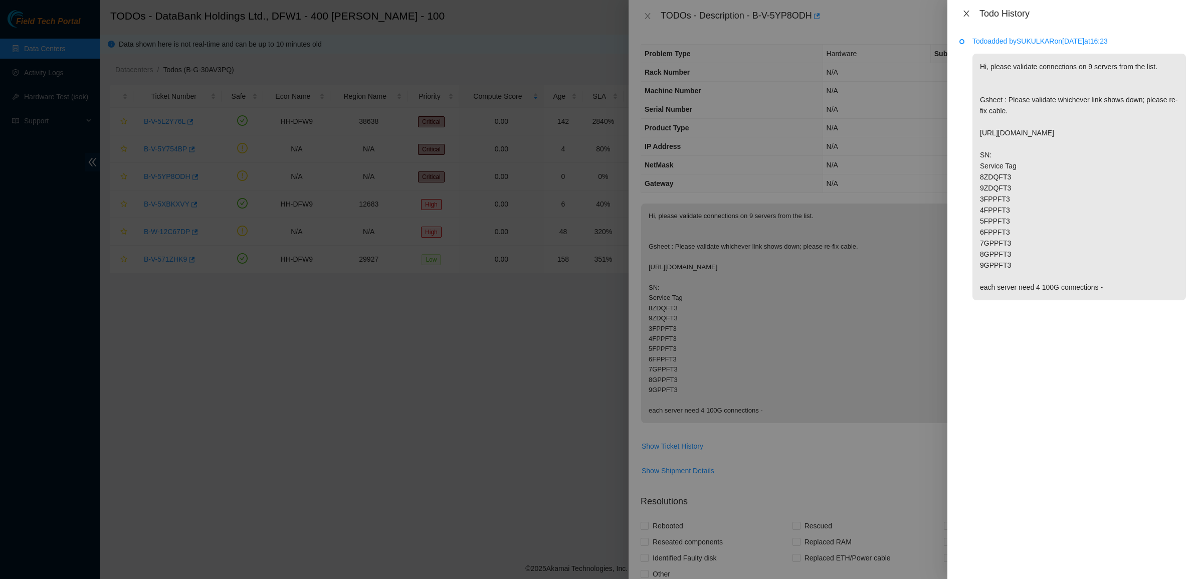
click at [966, 13] on icon "close" at bounding box center [966, 14] width 8 height 8
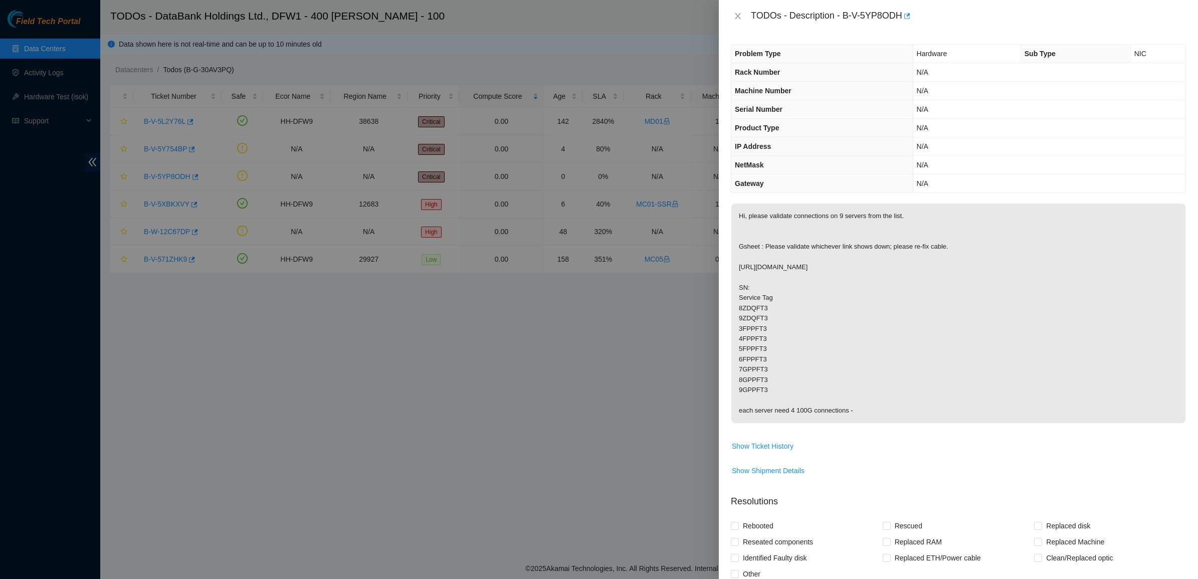
click at [734, 11] on div "TODOs - Description - B-V-5YP8ODH" at bounding box center [958, 16] width 455 height 16
click at [734, 12] on icon "close" at bounding box center [738, 16] width 8 height 8
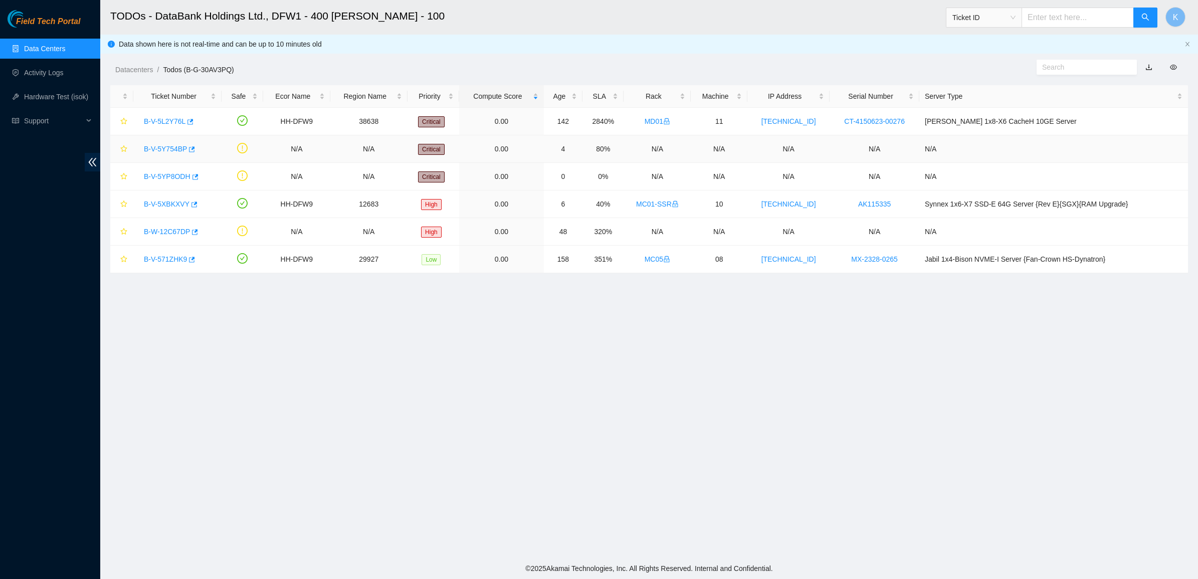
click at [173, 142] on div "B-V-5Y754BP" at bounding box center [177, 149] width 77 height 16
click at [164, 149] on link "B-V-5Y754BP" at bounding box center [165, 149] width 43 height 8
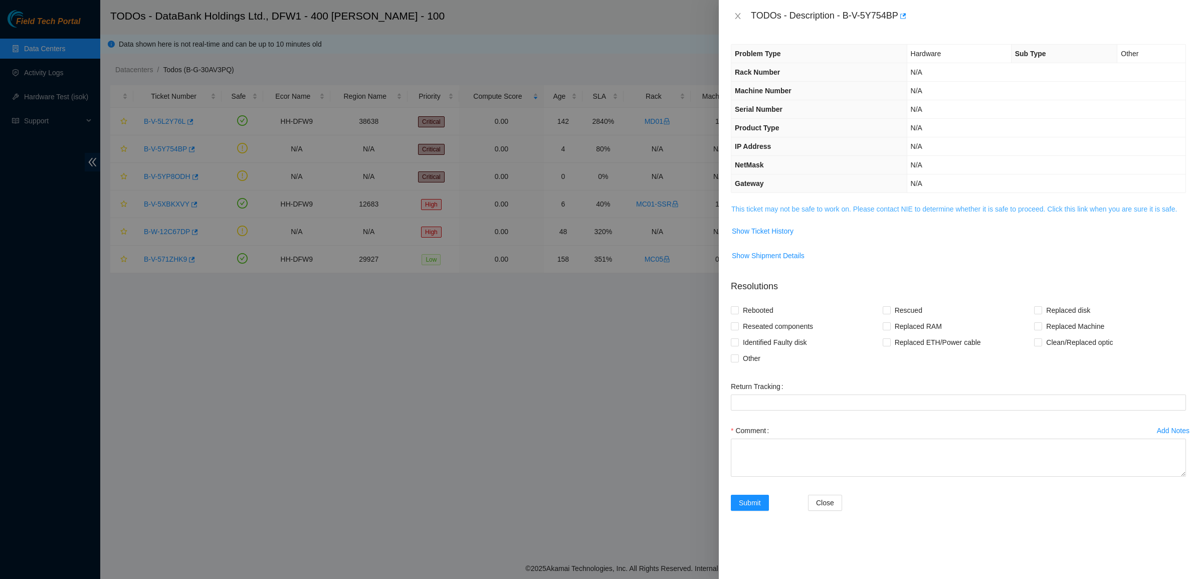
drag, startPoint x: 826, startPoint y: 195, endPoint x: 826, endPoint y: 207, distance: 12.5
click at [826, 201] on div "Problem Type Hardware Sub Type Other Rack Number N/A Machine Number N/A Serial …" at bounding box center [958, 305] width 479 height 547
click at [826, 207] on link "This ticket may not be safe to work on. Please contact NIE to determine whether…" at bounding box center [954, 209] width 446 height 8
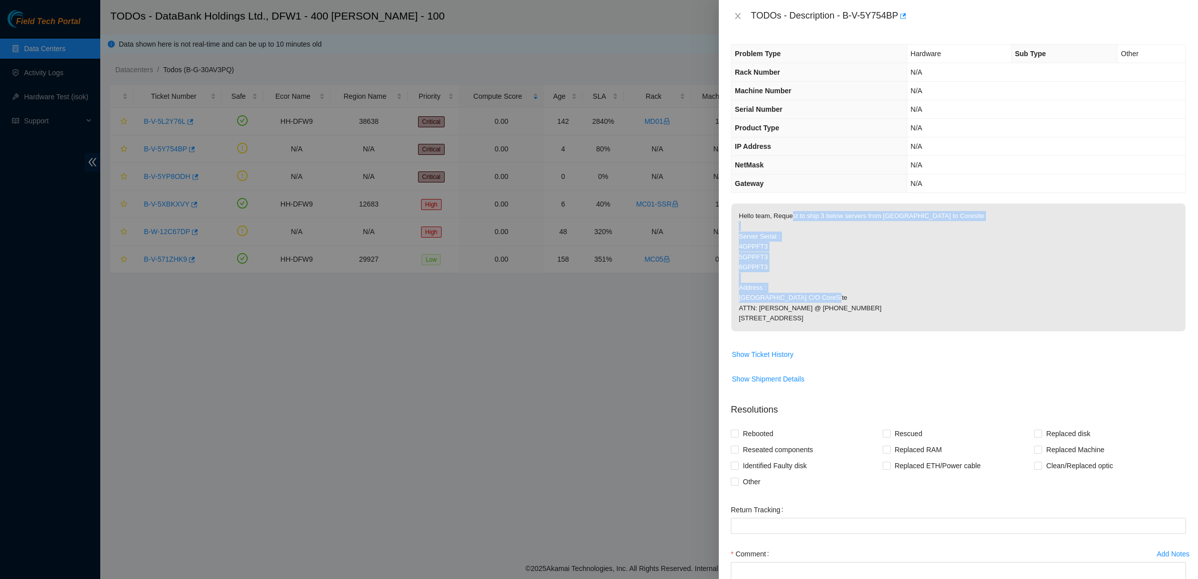
drag, startPoint x: 790, startPoint y: 216, endPoint x: 845, endPoint y: 316, distance: 114.4
click at [845, 316] on p "Hello team, Request to ship 3 below servers from Dallas to Coresite Server Seri…" at bounding box center [958, 268] width 454 height 128
drag, startPoint x: 853, startPoint y: 325, endPoint x: 816, endPoint y: 262, distance: 73.5
click at [820, 269] on p "Hello team, Request to ship 3 below servers from Dallas to Coresite Server Seri…" at bounding box center [958, 268] width 454 height 128
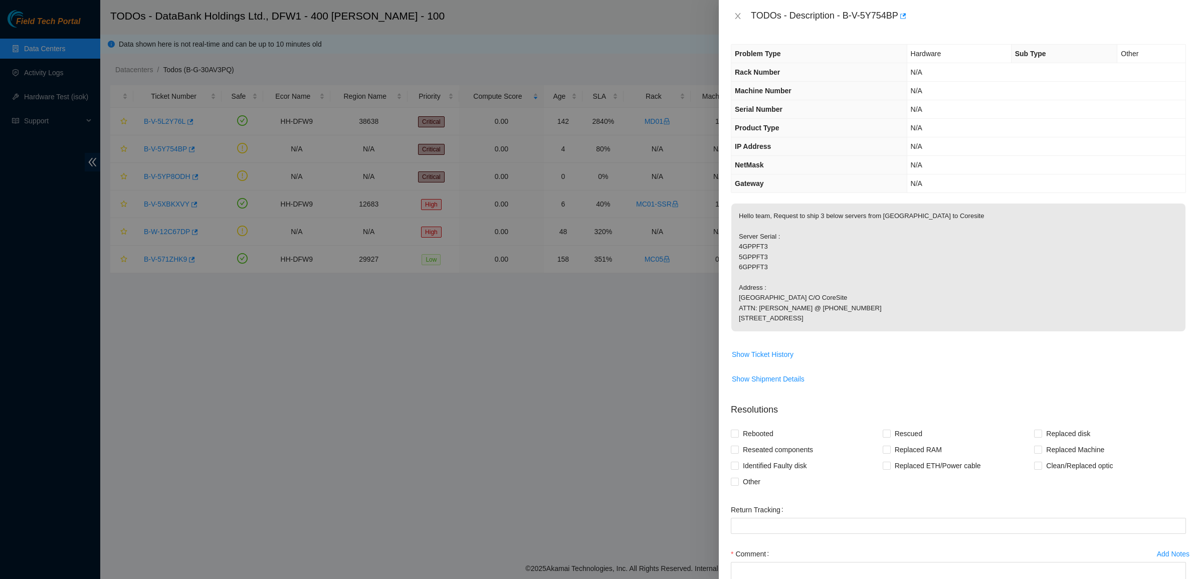
click at [816, 262] on p "Hello team, Request to ship 3 below servers from Dallas to Coresite Server Seri…" at bounding box center [958, 268] width 454 height 128
click at [732, 20] on button "Close" at bounding box center [738, 17] width 14 height 10
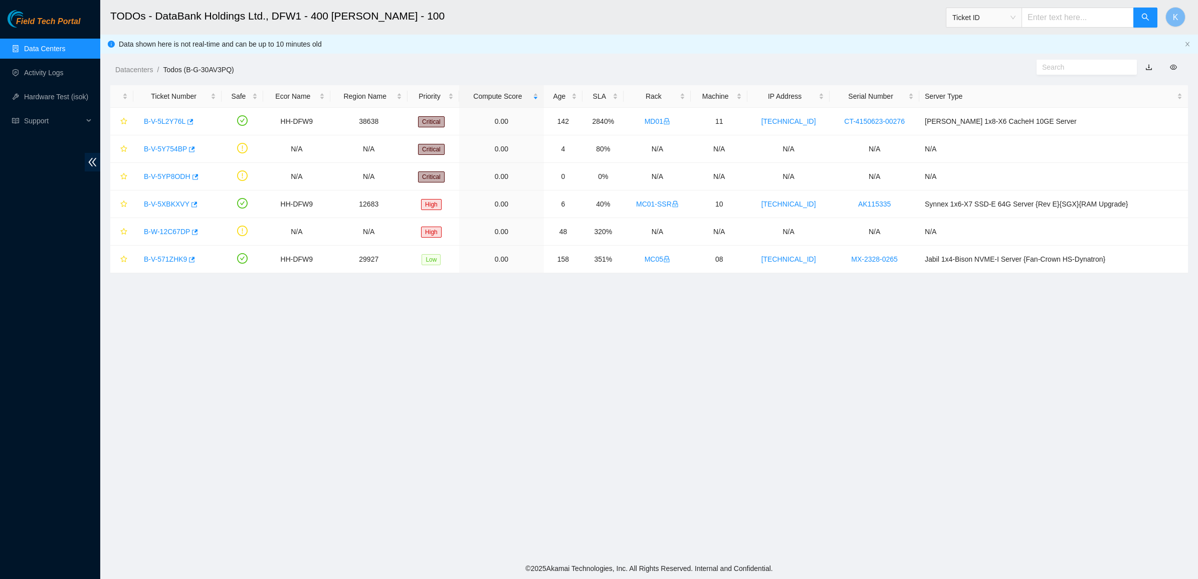
click at [34, 47] on link "Data Centers" at bounding box center [44, 49] width 41 height 8
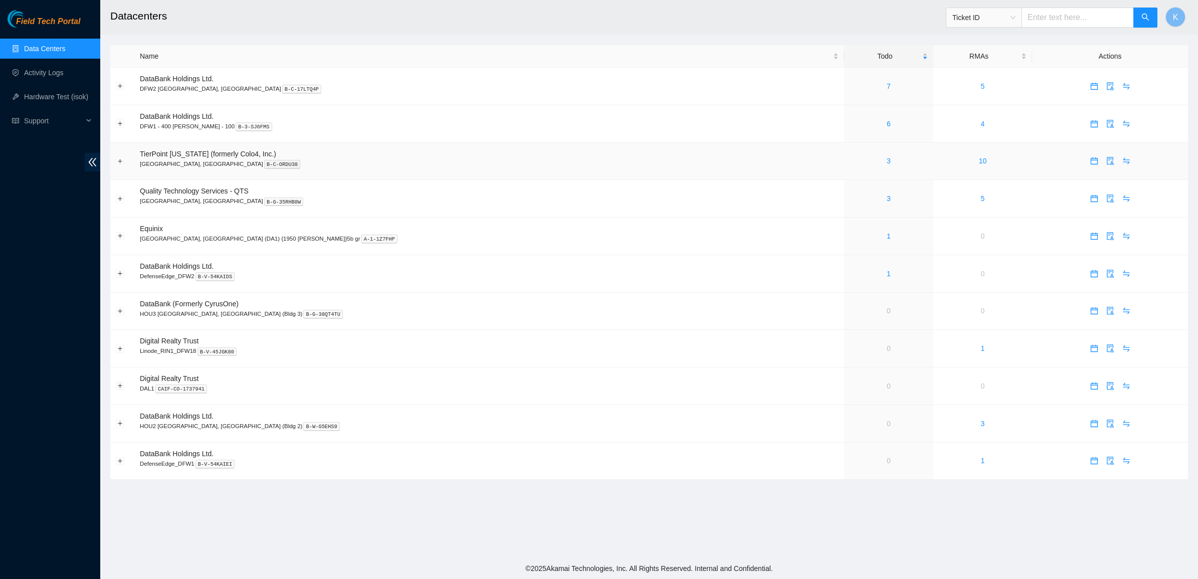
click at [850, 162] on div "3" at bounding box center [889, 160] width 78 height 11
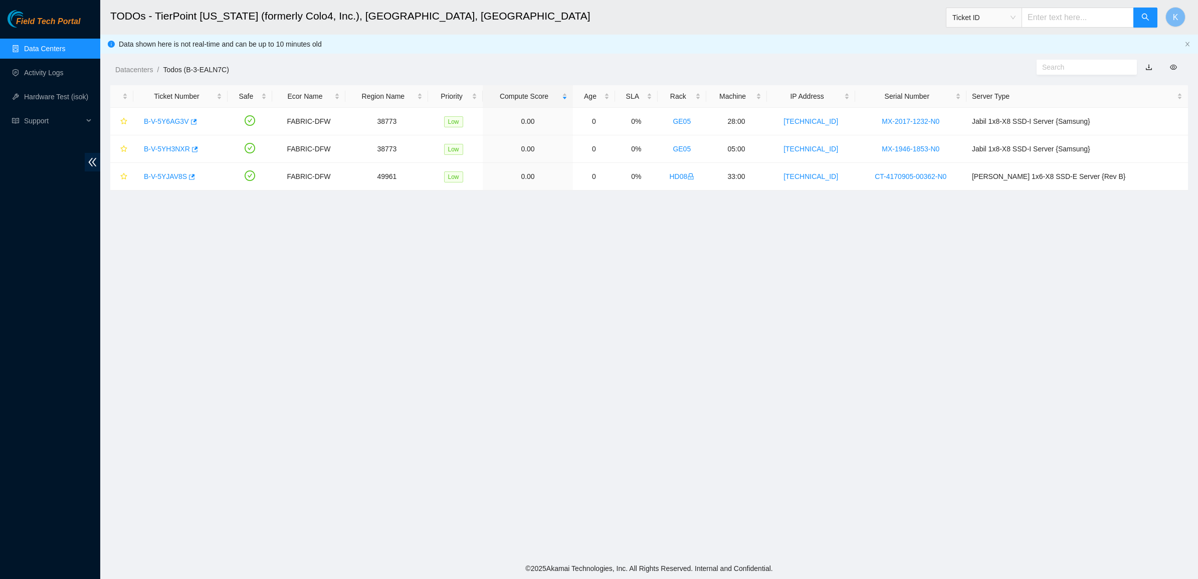
click at [47, 45] on link "Data Centers" at bounding box center [44, 49] width 41 height 8
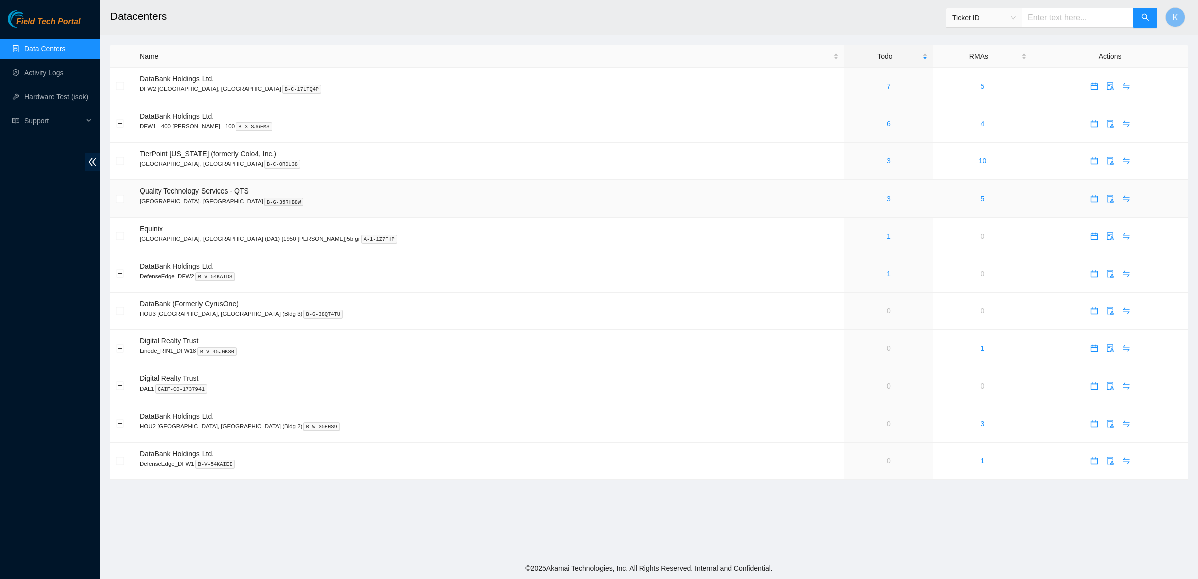
click at [844, 193] on td "3" at bounding box center [888, 199] width 89 height 38
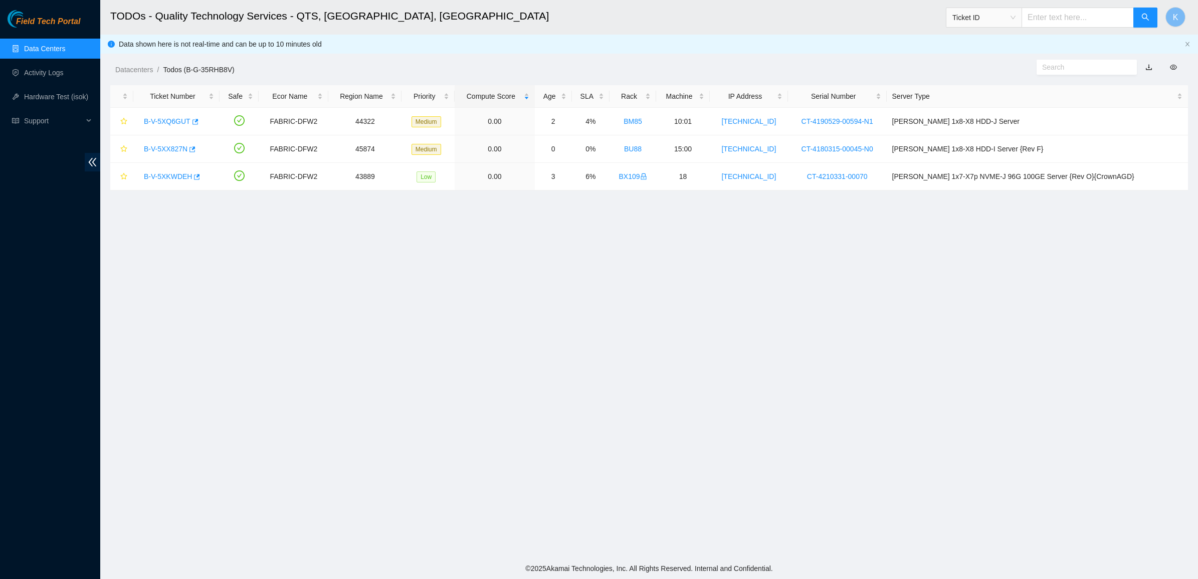
click at [24, 48] on link "Data Centers" at bounding box center [44, 49] width 41 height 8
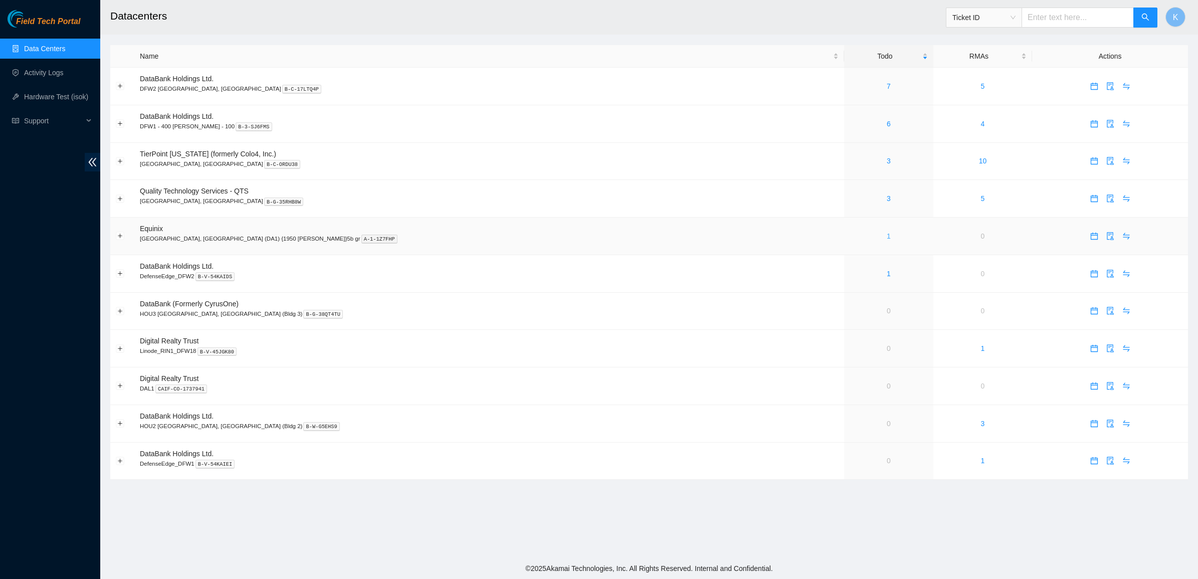
click at [887, 240] on link "1" at bounding box center [889, 236] width 4 height 8
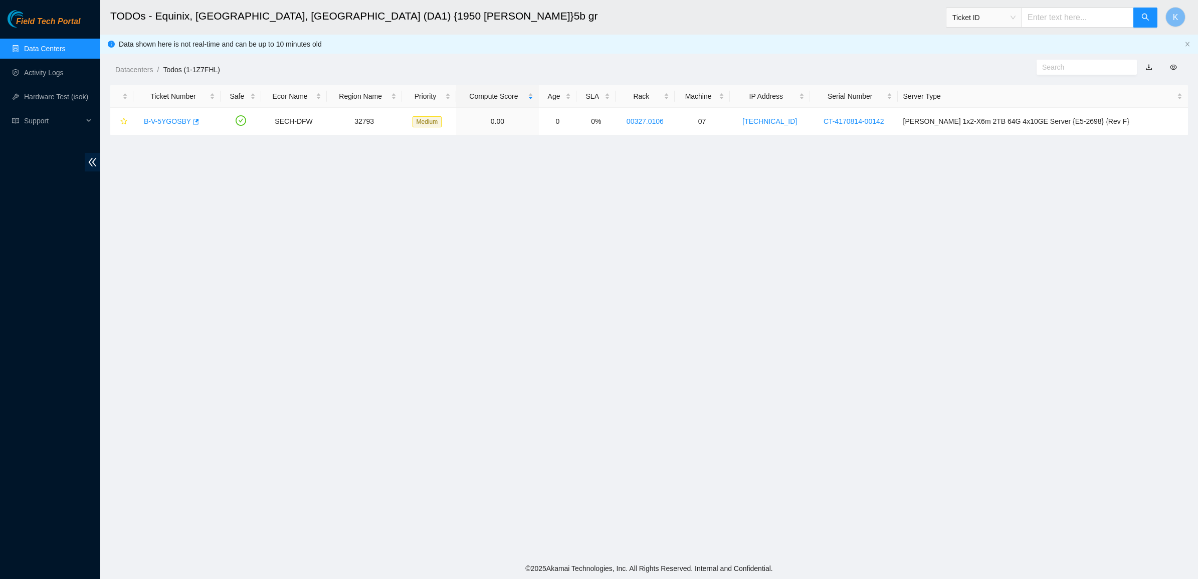
click at [57, 46] on link "Data Centers" at bounding box center [44, 49] width 41 height 8
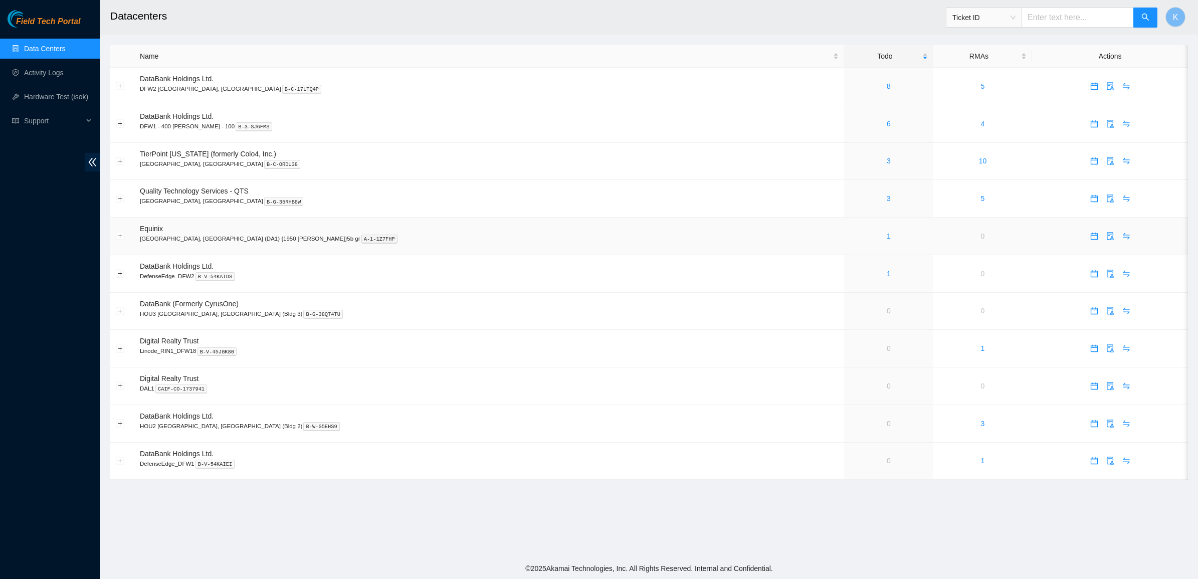
click at [149, 232] on span "Equinix" at bounding box center [151, 229] width 23 height 8
copy span "Equinix"
drag, startPoint x: 141, startPoint y: 240, endPoint x: 179, endPoint y: 239, distance: 38.1
click at [179, 239] on p "[GEOGRAPHIC_DATA], [GEOGRAPHIC_DATA] (DA1) {1950 [PERSON_NAME]}5b gr A-1-1Z7FHP" at bounding box center [489, 238] width 699 height 9
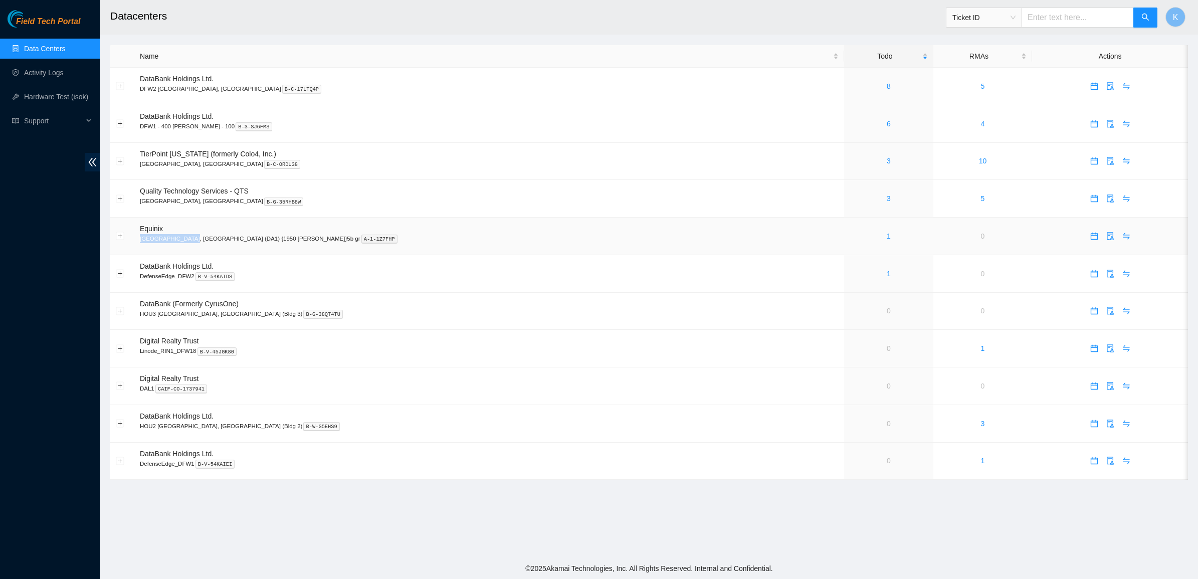
copy p "[GEOGRAPHIC_DATA], [GEOGRAPHIC_DATA] (DA1)"
